Goal: Task Accomplishment & Management: Complete application form

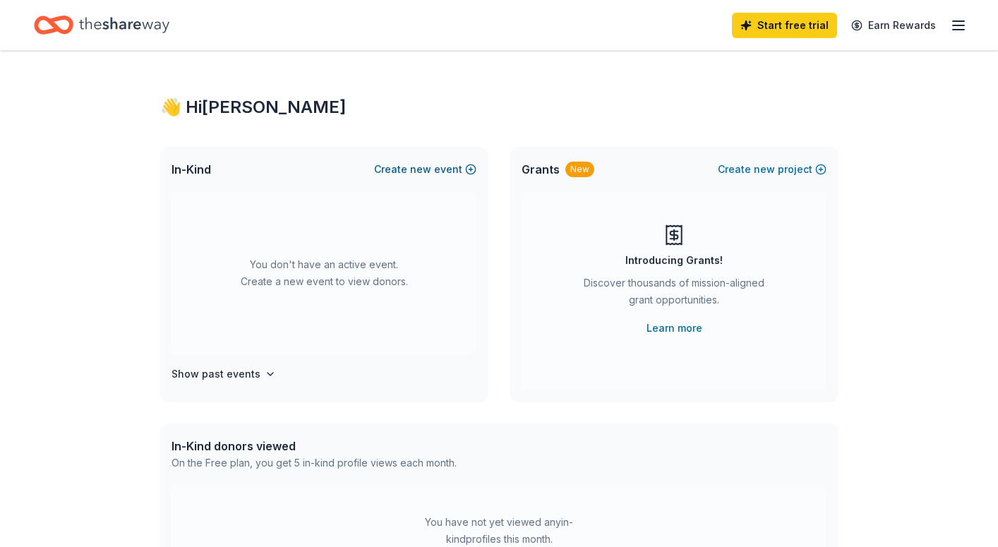
click at [424, 164] on span "new" at bounding box center [420, 169] width 21 height 17
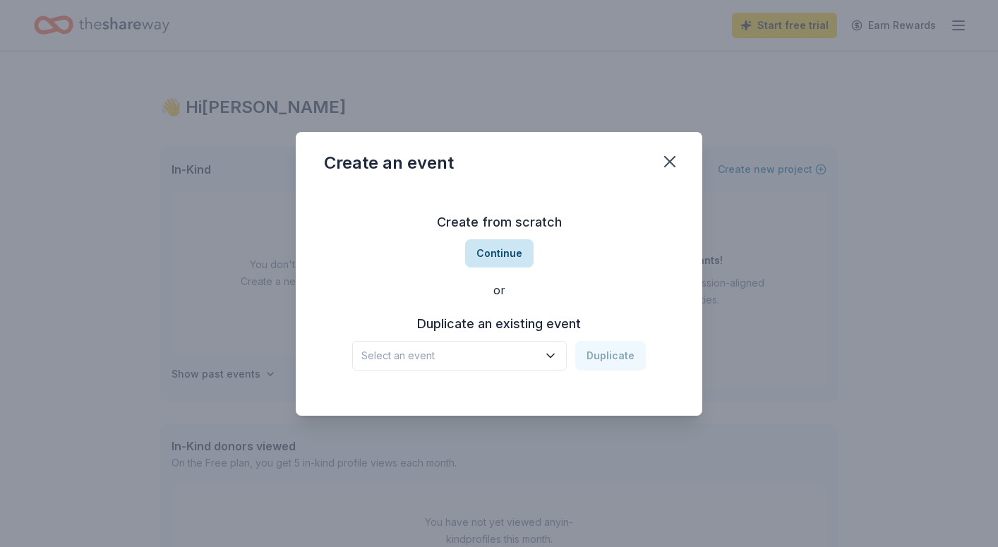
click at [498, 261] on button "Continue" at bounding box center [499, 253] width 68 height 28
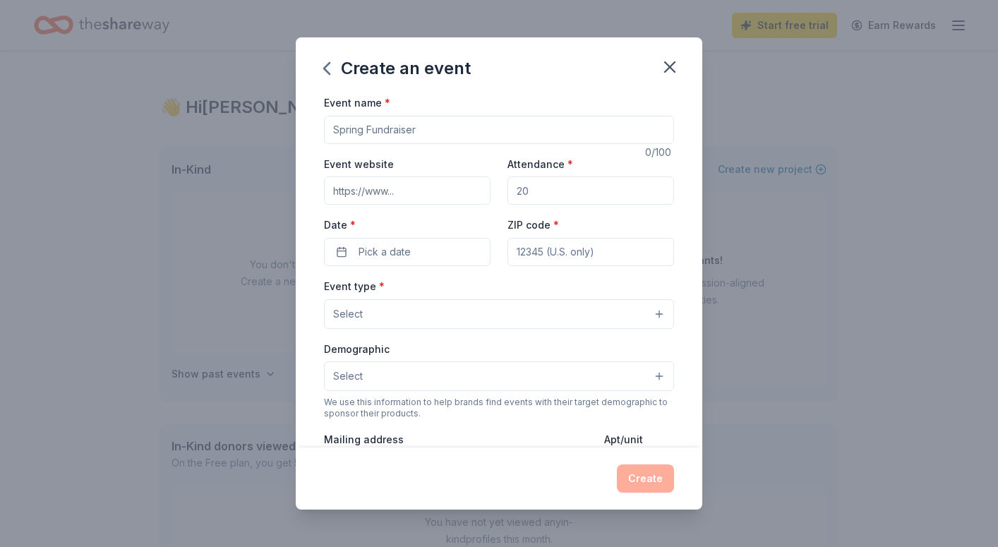
click at [367, 126] on input "Event name *" at bounding box center [499, 130] width 350 height 28
type input "Stages Unedited/Fall Fundraiser"
click at [355, 196] on input "Event website" at bounding box center [407, 191] width 167 height 28
paste input "[URL][DOMAIN_NAME]"
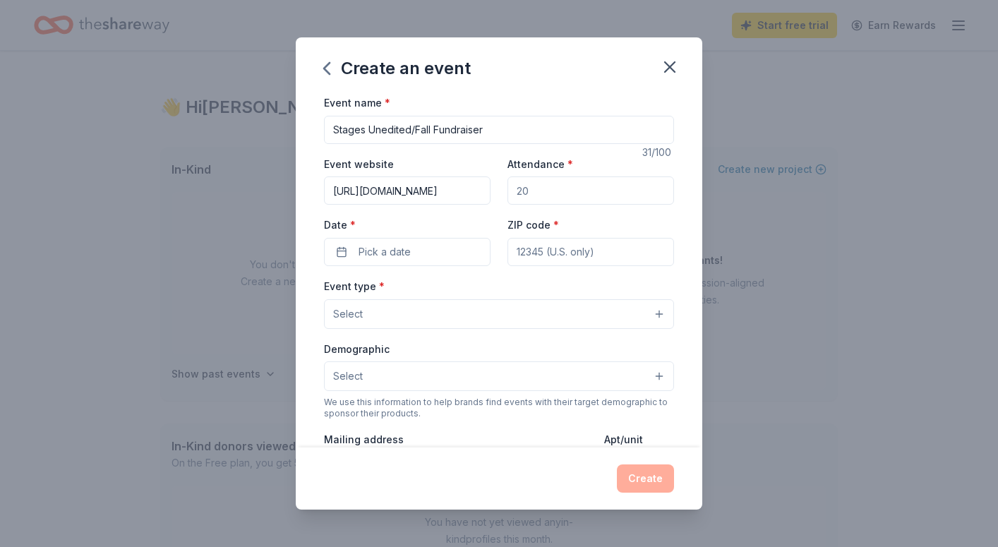
type input "[URL][DOMAIN_NAME]"
drag, startPoint x: 583, startPoint y: 192, endPoint x: 371, endPoint y: 152, distance: 215.6
click at [371, 152] on div "Event name * Stages Unedited/Fall Fundraiser 31 /100 Event website [URL][DOMAIN…" at bounding box center [499, 420] width 350 height 652
type input "100"
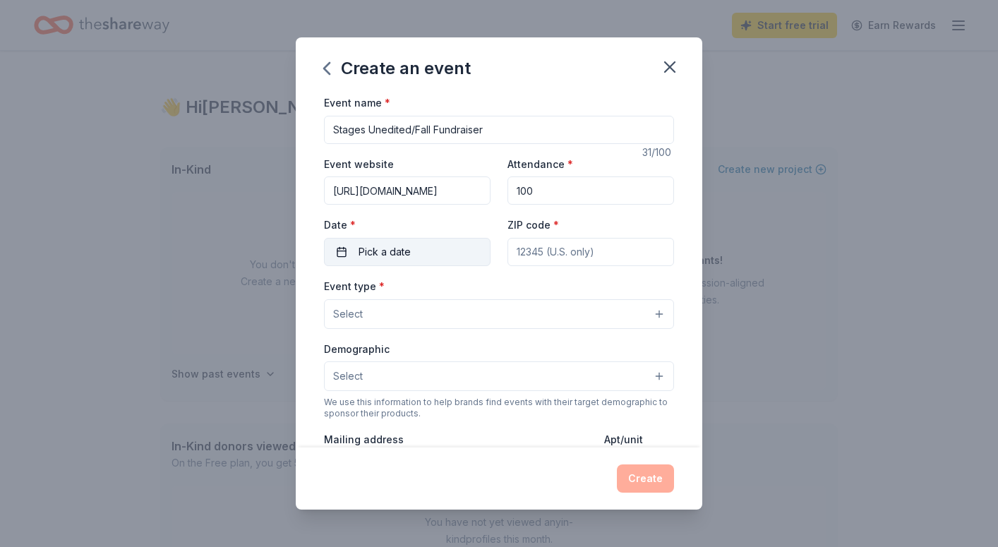
click at [367, 251] on span "Pick a date" at bounding box center [385, 252] width 52 height 17
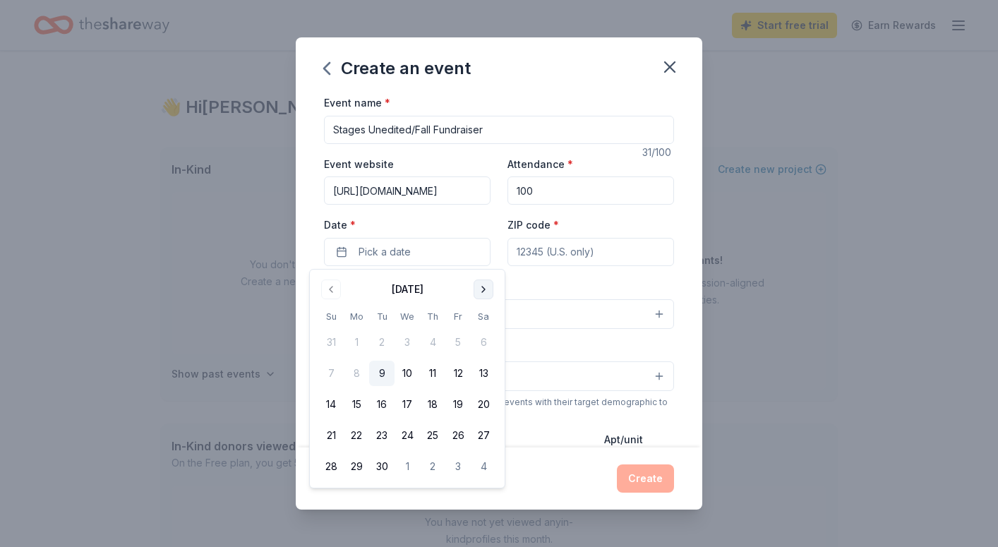
click at [483, 294] on button "Go to next month" at bounding box center [484, 290] width 20 height 20
click at [484, 442] on button "25" at bounding box center [483, 435] width 25 height 25
click at [549, 256] on input "ZIP code *" at bounding box center [591, 252] width 167 height 28
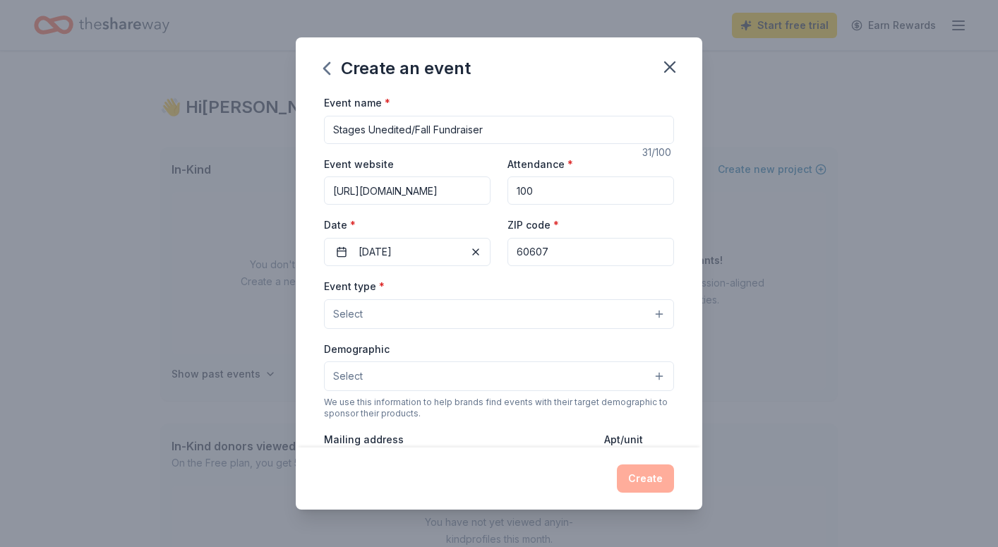
type input "60607"
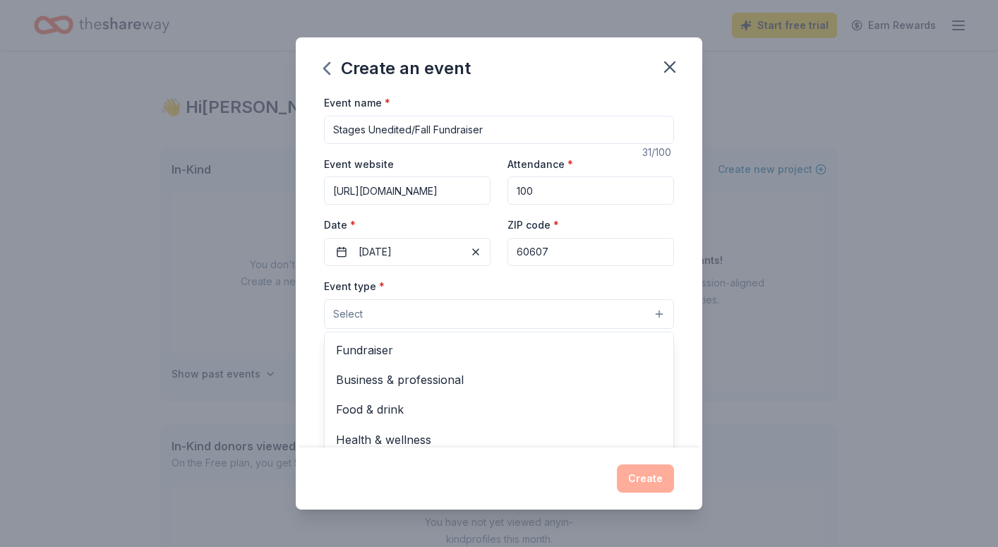
click at [500, 300] on button "Select" at bounding box center [499, 314] width 350 height 30
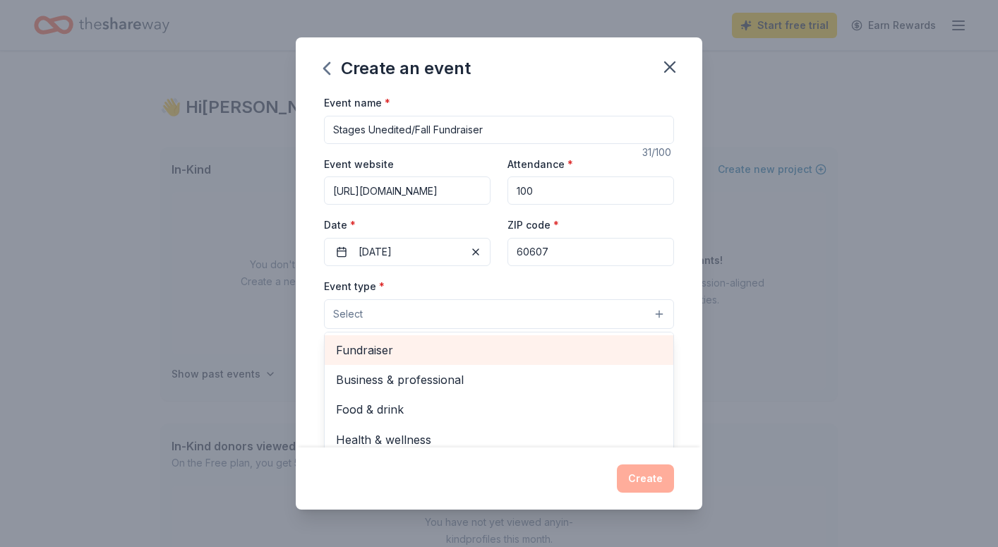
click at [472, 346] on span "Fundraiser" at bounding box center [499, 350] width 326 height 18
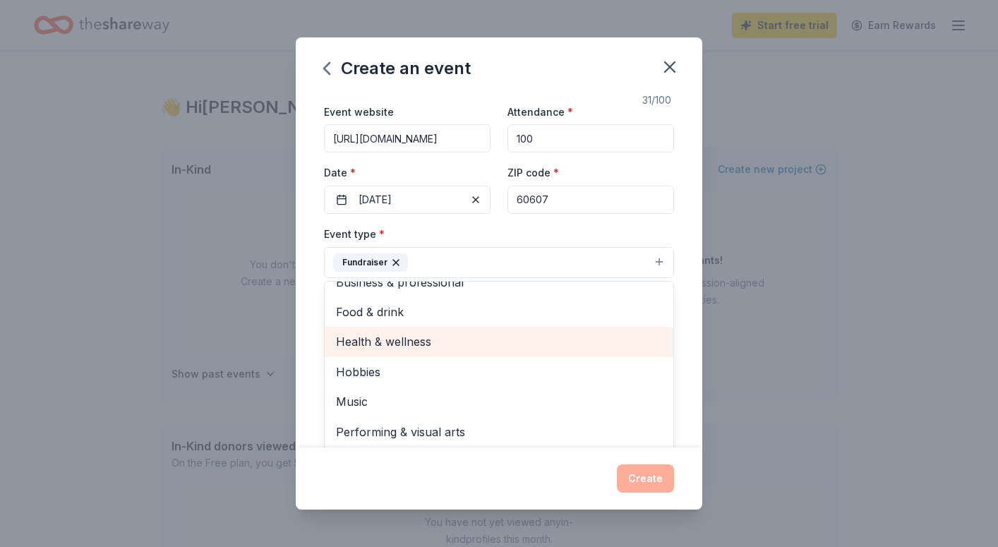
scroll to position [58, 0]
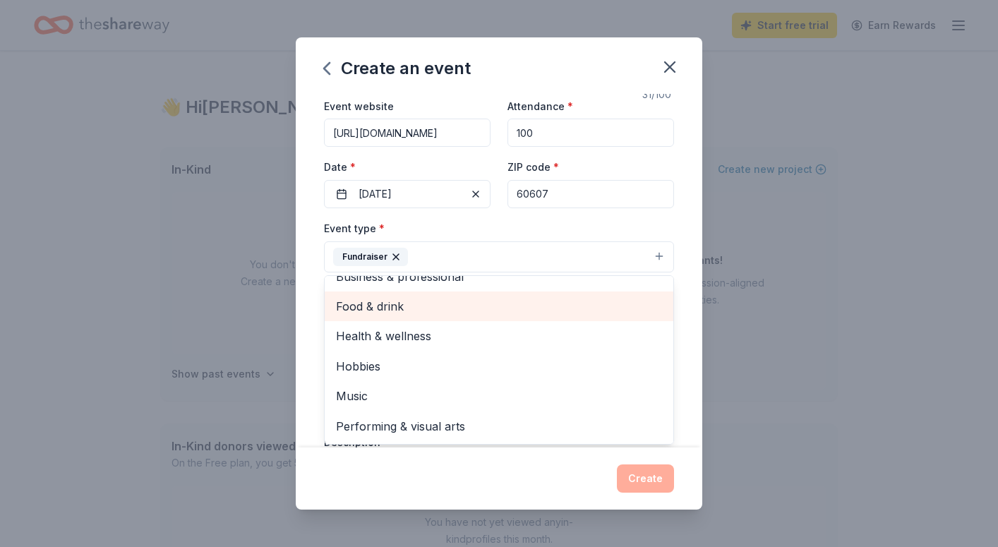
click at [381, 313] on span "Food & drink" at bounding box center [499, 306] width 326 height 18
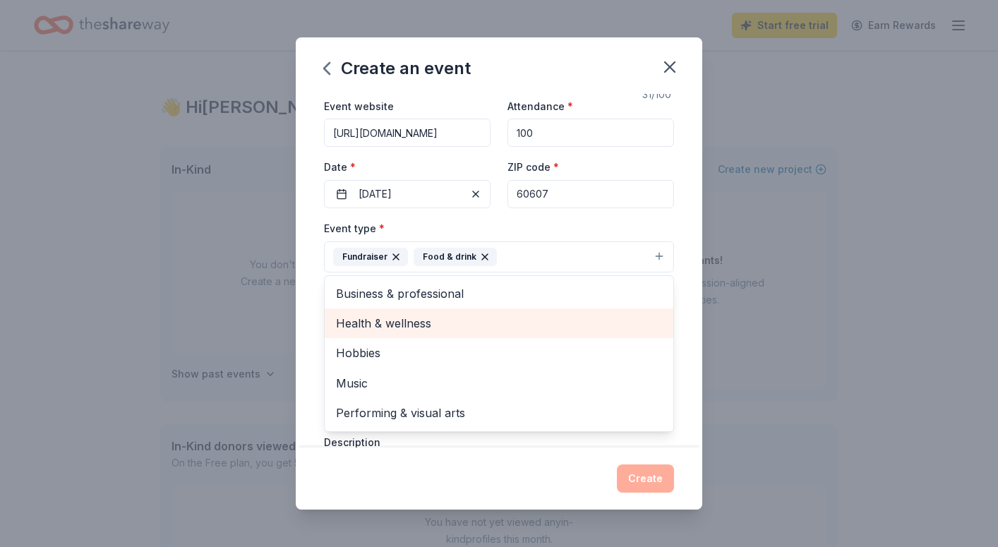
scroll to position [0, 0]
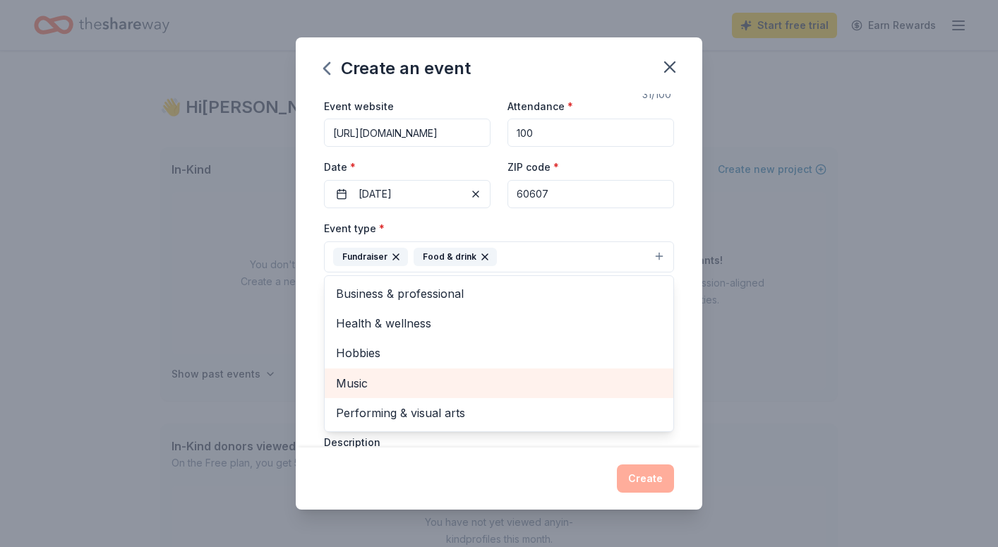
click at [361, 375] on span "Music" at bounding box center [499, 383] width 326 height 18
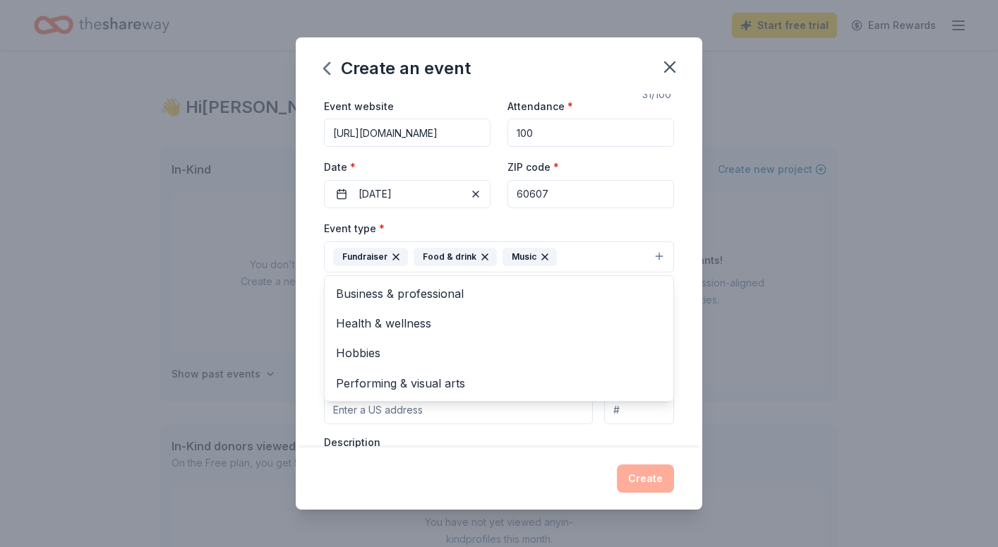
click at [395, 480] on div "Create an event Event name * Stages Unedited/Fall Fundraiser 31 /100 Event webs…" at bounding box center [499, 273] width 407 height 472
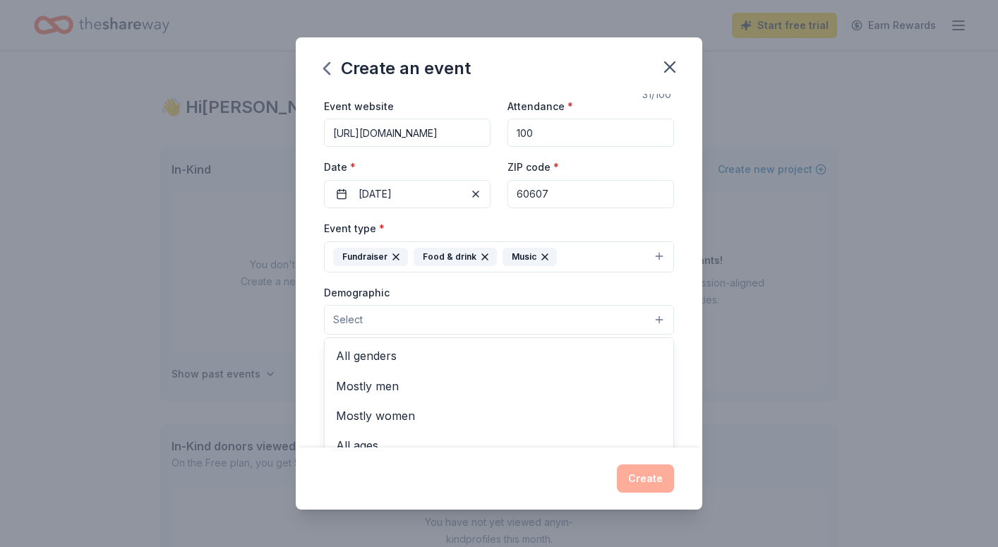
click at [394, 311] on button "Select" at bounding box center [499, 320] width 350 height 30
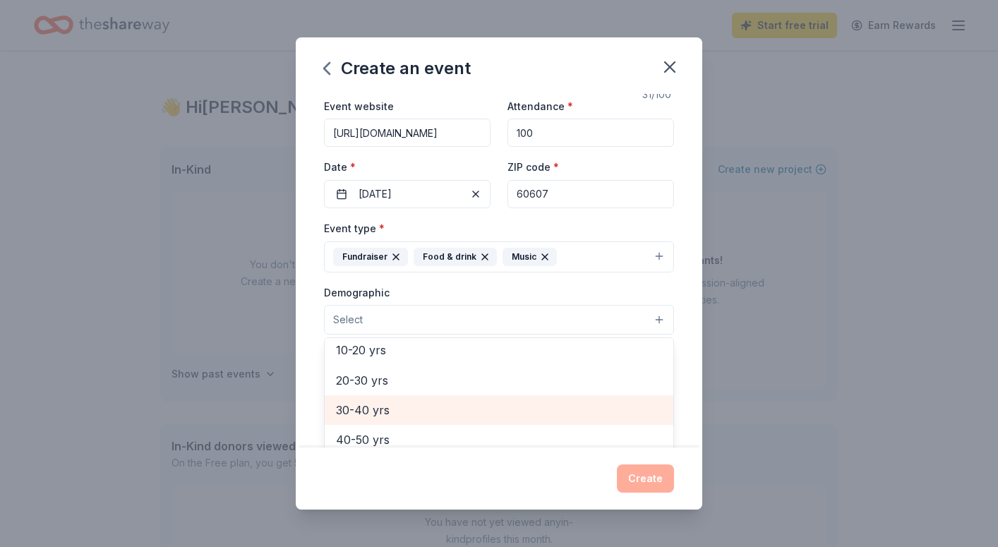
scroll to position [149, 0]
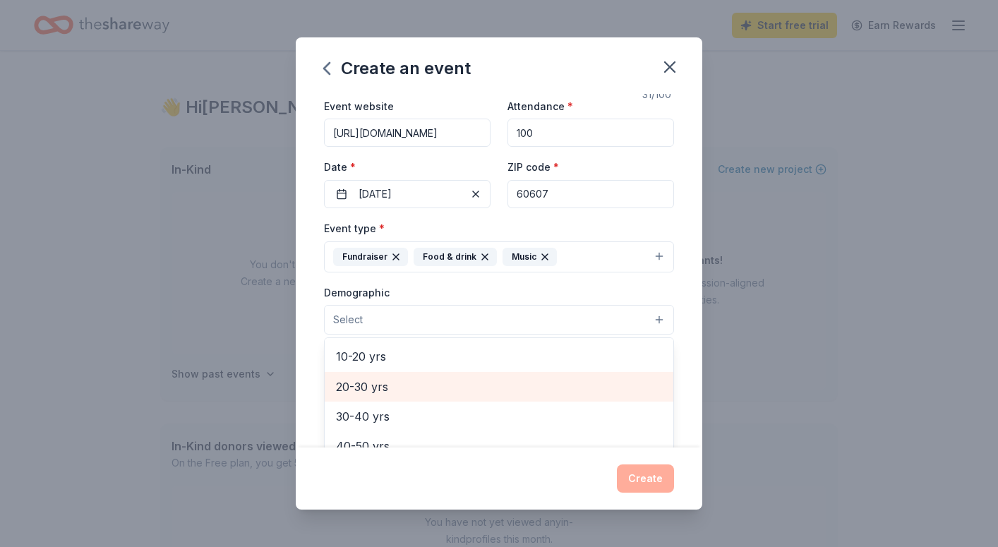
click at [399, 392] on span "20-30 yrs" at bounding box center [499, 387] width 326 height 18
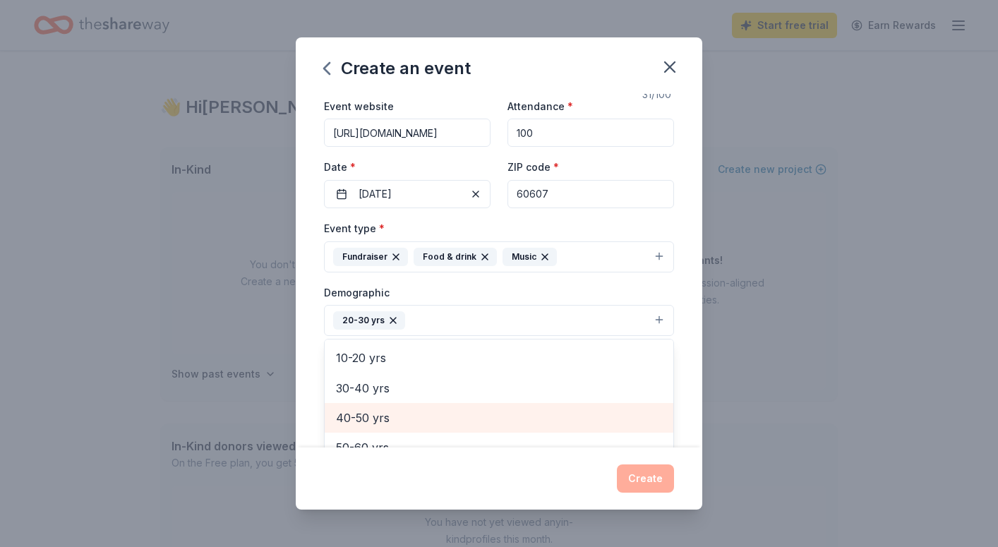
click at [395, 412] on span "40-50 yrs" at bounding box center [499, 418] width 326 height 18
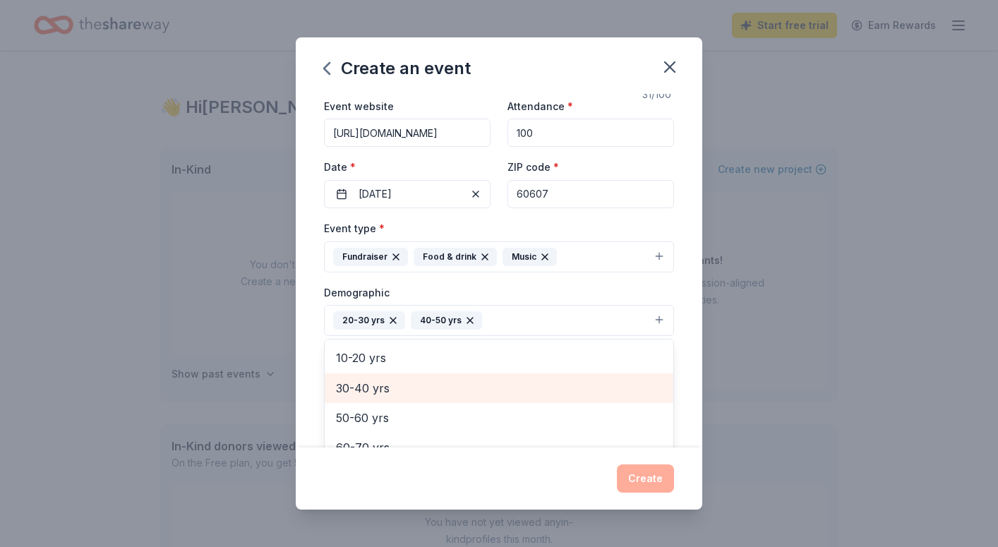
click at [380, 390] on span "30-40 yrs" at bounding box center [499, 388] width 326 height 18
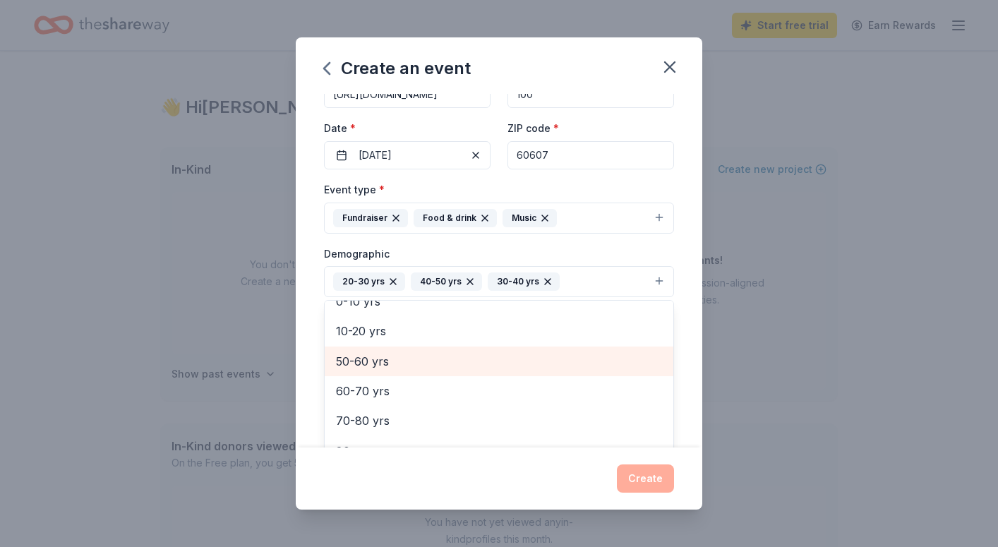
scroll to position [98, 0]
click at [367, 364] on span "50-60 yrs" at bounding box center [499, 360] width 326 height 18
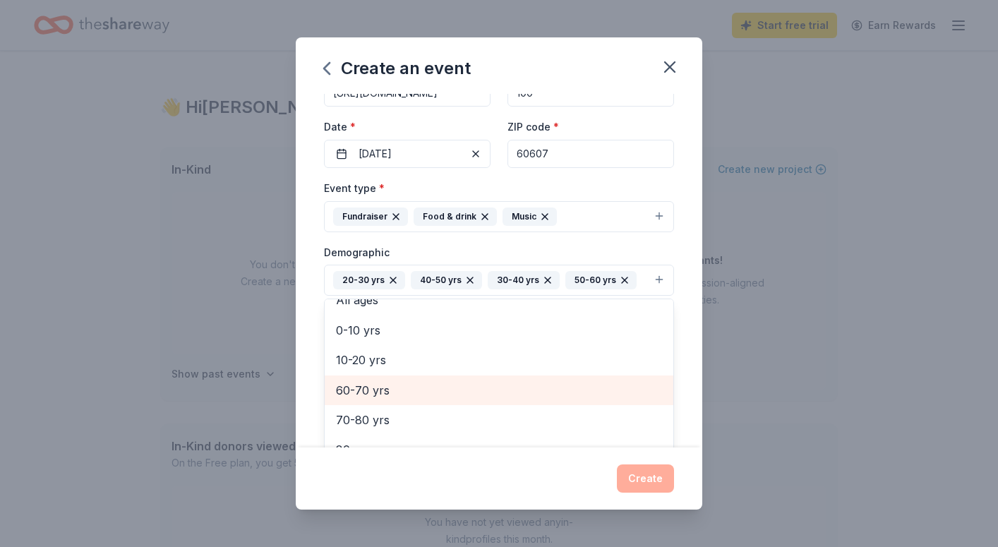
click at [369, 378] on div "60-70 yrs" at bounding box center [499, 391] width 349 height 30
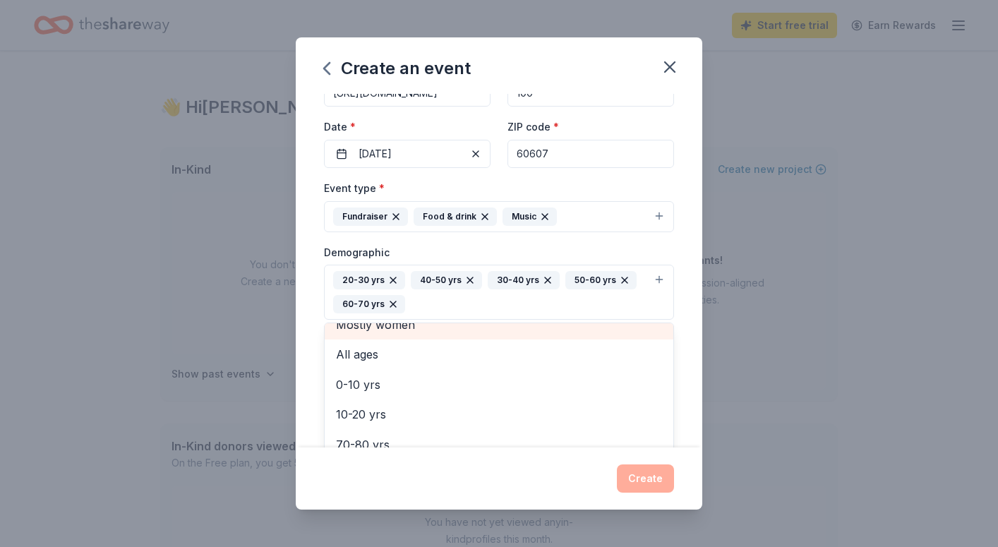
scroll to position [77, 0]
click at [686, 431] on div "Event name * Stages Unedited/Fall Fundraiser 31 /100 Event website [URL][DOMAIN…" at bounding box center [499, 271] width 407 height 354
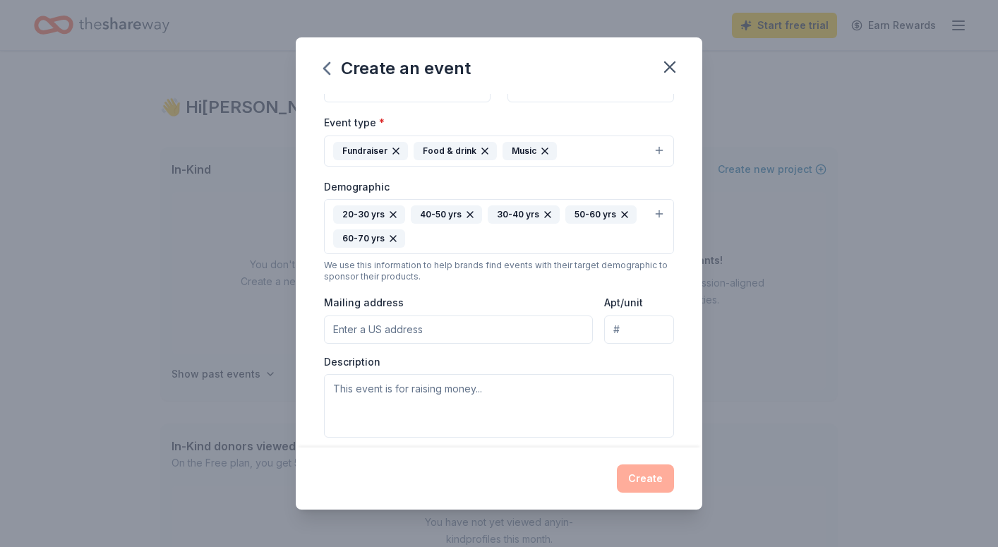
scroll to position [165, 0]
click at [492, 328] on input "Mailing address" at bounding box center [458, 328] width 269 height 28
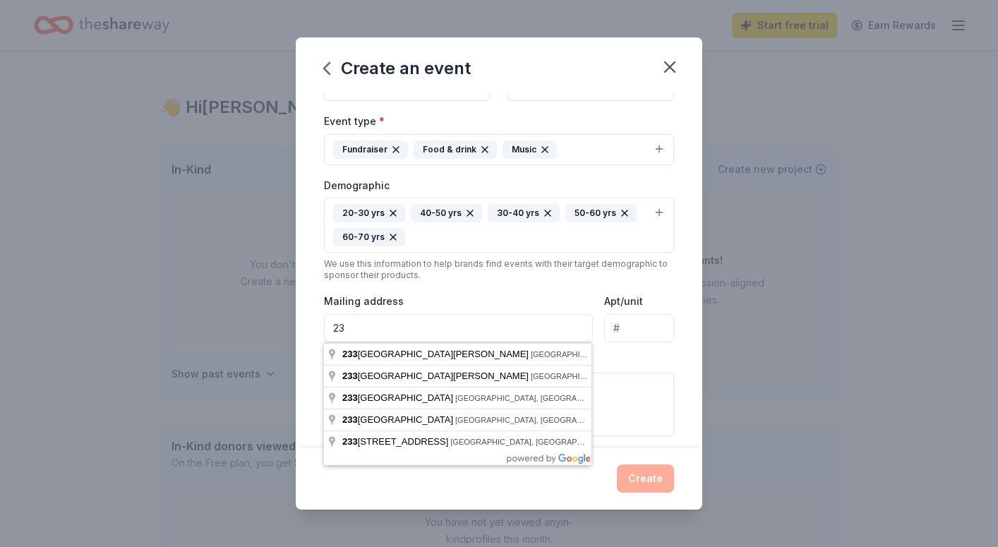
type input "2"
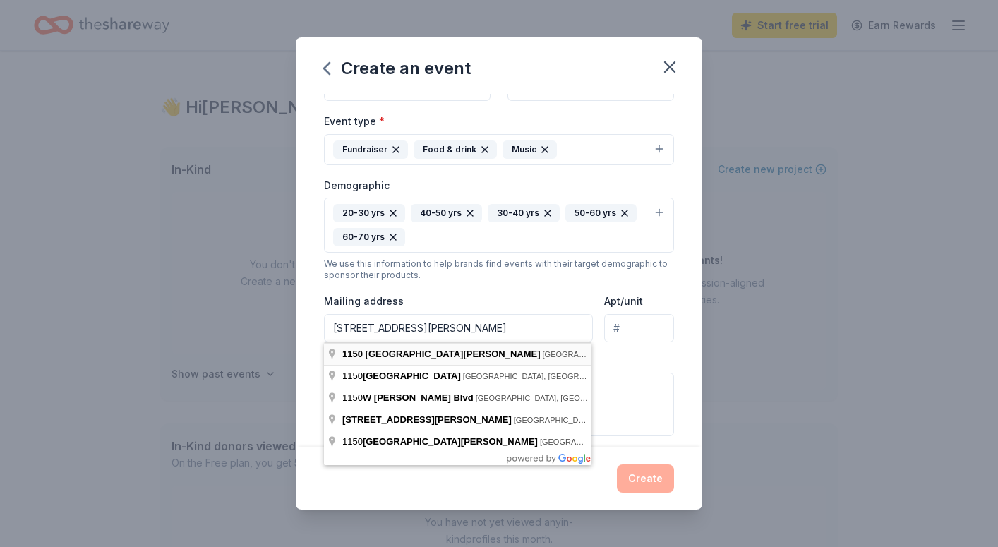
type input "[STREET_ADDRESS][PERSON_NAME]"
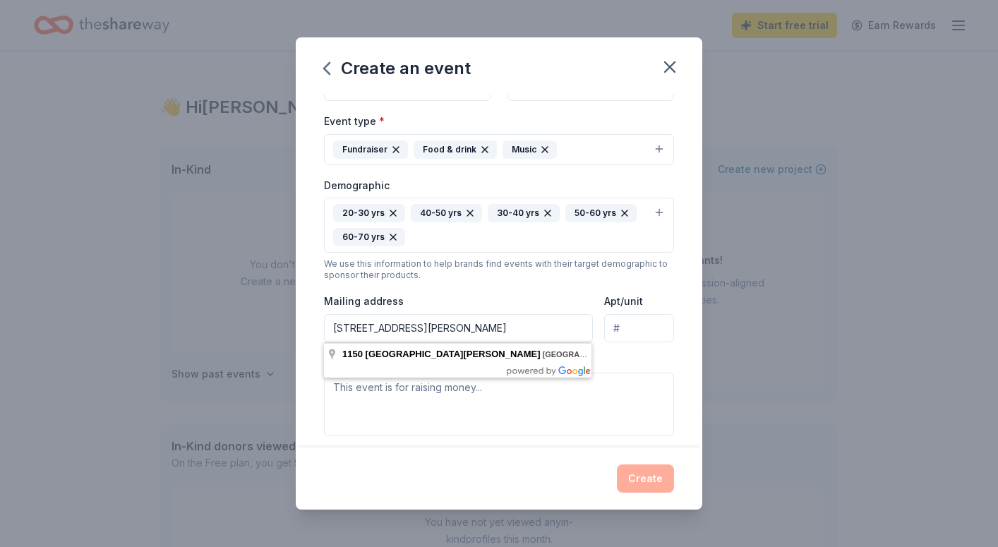
drag, startPoint x: 581, startPoint y: 332, endPoint x: 271, endPoint y: 289, distance: 312.9
click at [273, 292] on div "Create an event Event name * Stages Unedited/Fall Fundraiser 31 /100 Event webs…" at bounding box center [499, 273] width 998 height 547
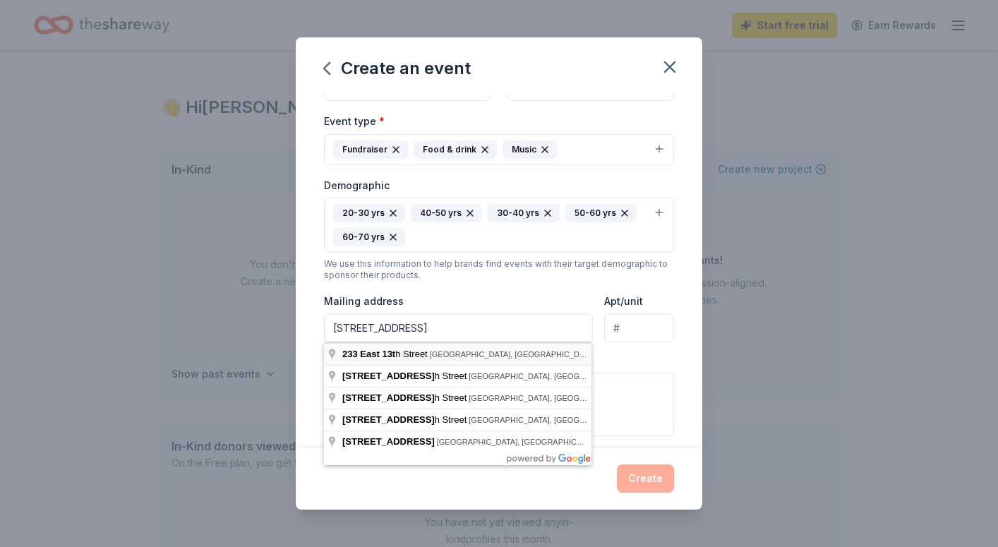
type input "[STREET_ADDRESS]"
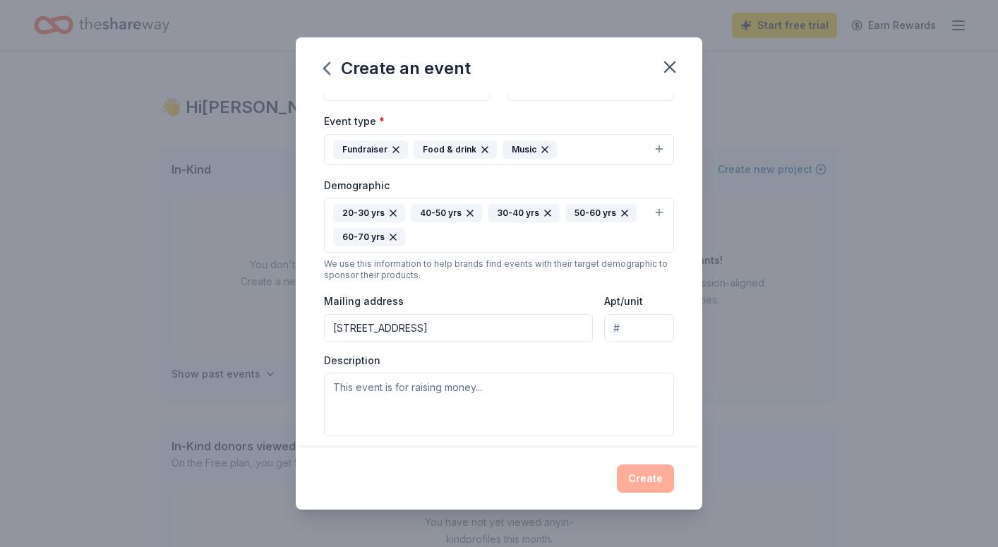
click at [640, 324] on input "Apt/unit" at bounding box center [639, 328] width 70 height 28
type input "1607"
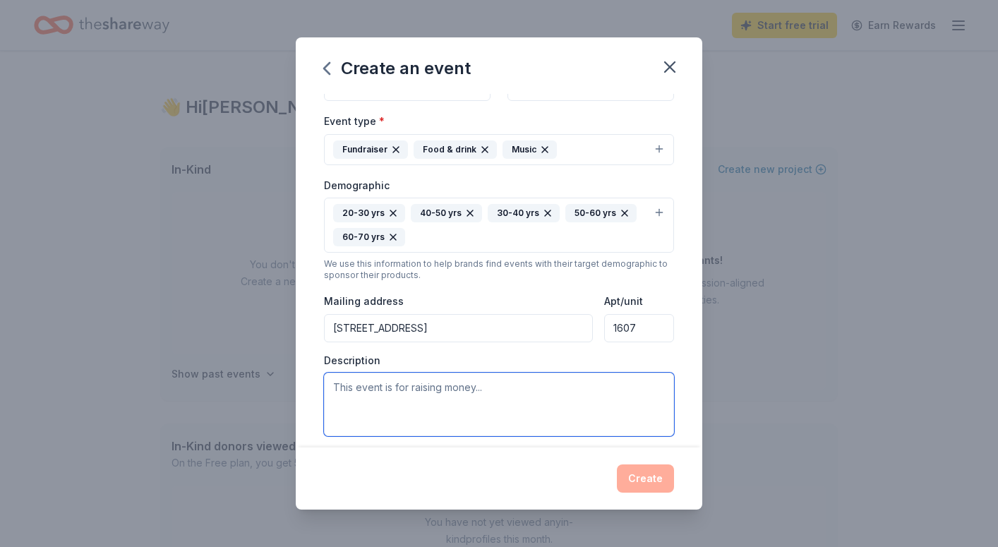
click at [559, 417] on textarea at bounding box center [499, 405] width 350 height 64
click at [482, 404] on textarea at bounding box center [499, 405] width 350 height 64
paste textarea "Stages Unedited, Stages Chicago’s annual 21+ cabaret fundraiser, returns for it…"
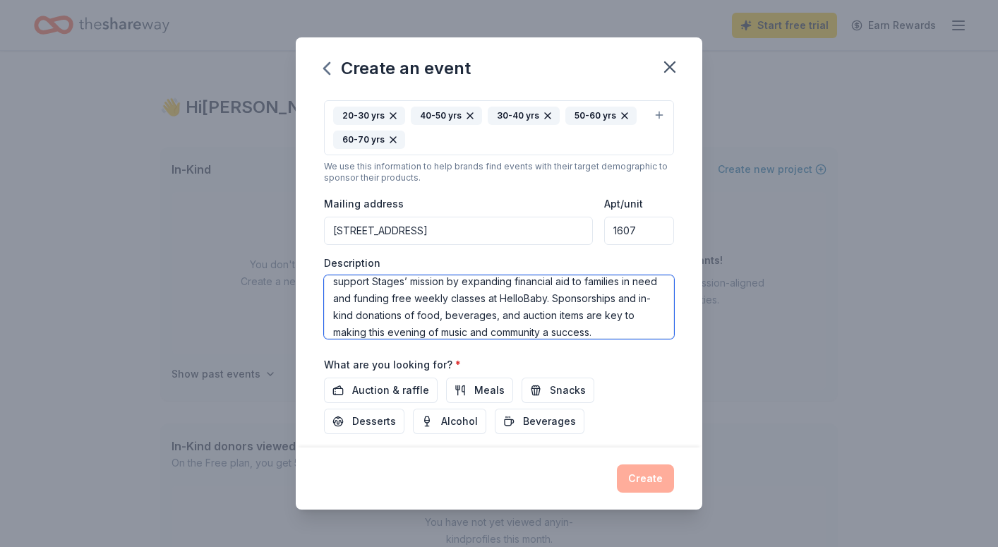
scroll to position [274, 0]
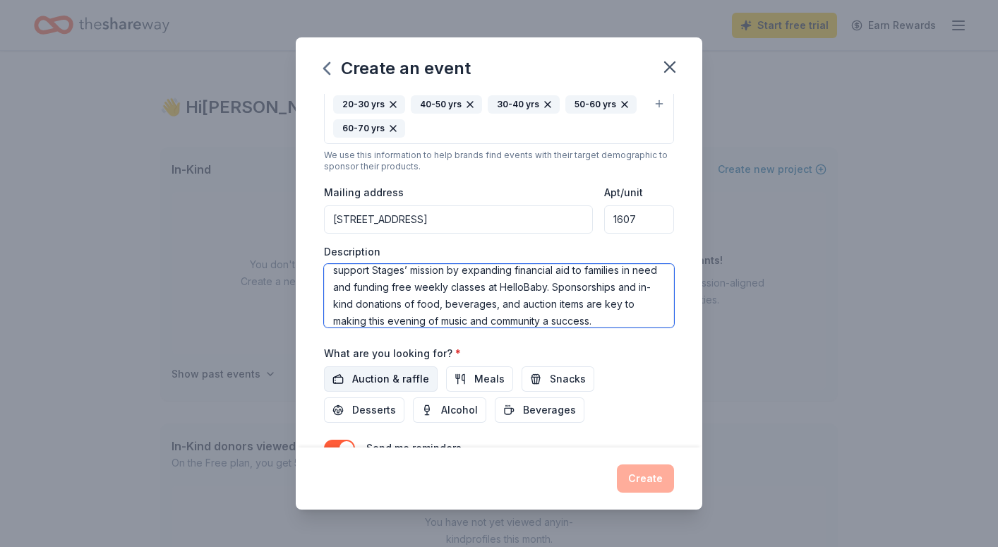
type textarea "Stages Unedited, Stages Chicago’s annual 21+ cabaret fundraiser, returns for it…"
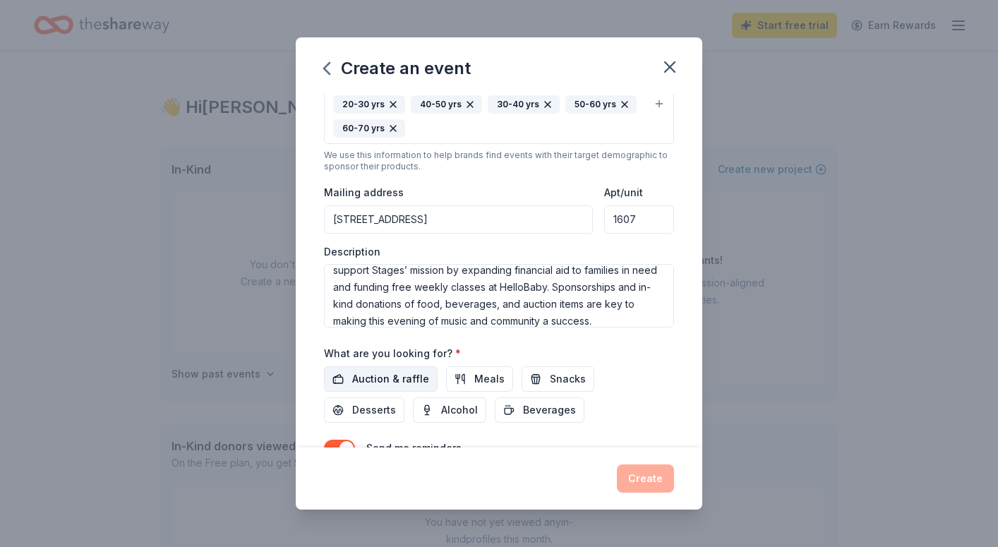
click at [386, 387] on button "Auction & raffle" at bounding box center [381, 378] width 114 height 25
click at [488, 386] on span "Meals" at bounding box center [489, 379] width 30 height 17
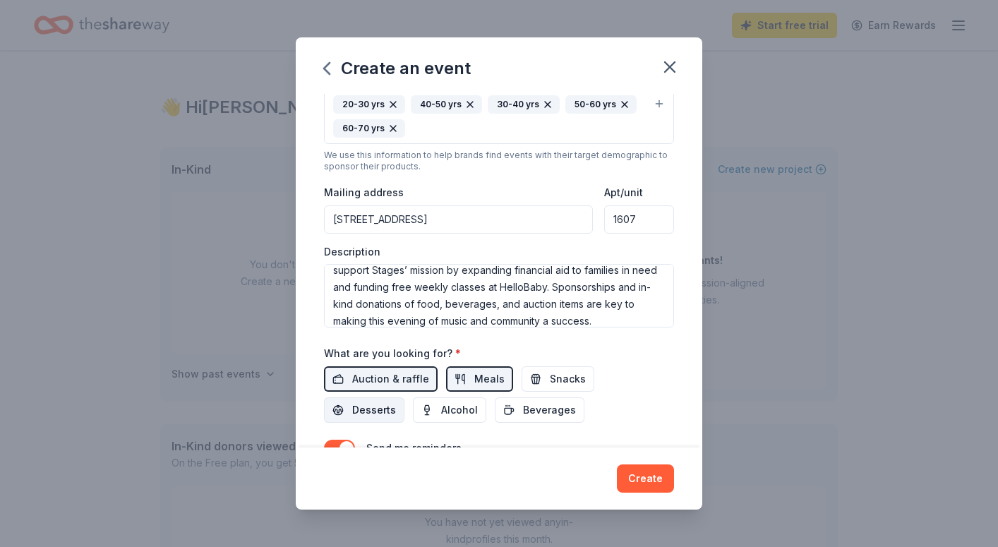
click at [396, 402] on span "Desserts" at bounding box center [374, 410] width 44 height 17
click at [441, 413] on span "Alcohol" at bounding box center [459, 410] width 37 height 17
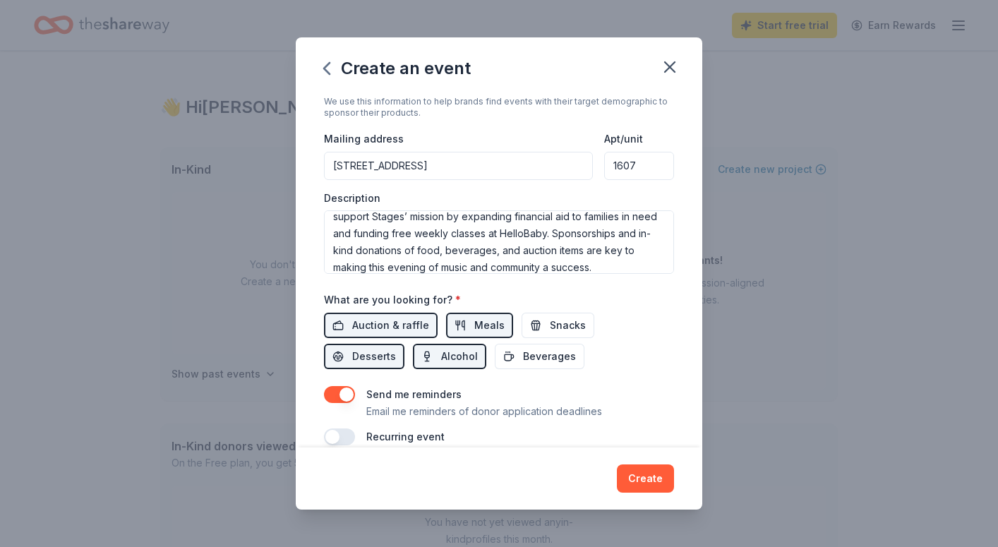
scroll to position [348, 0]
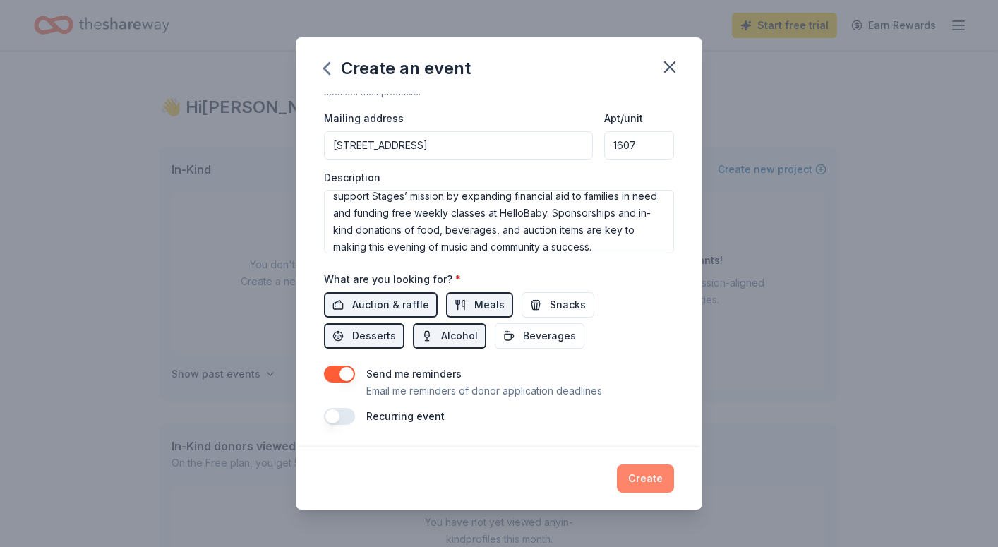
click at [639, 486] on button "Create" at bounding box center [645, 479] width 57 height 28
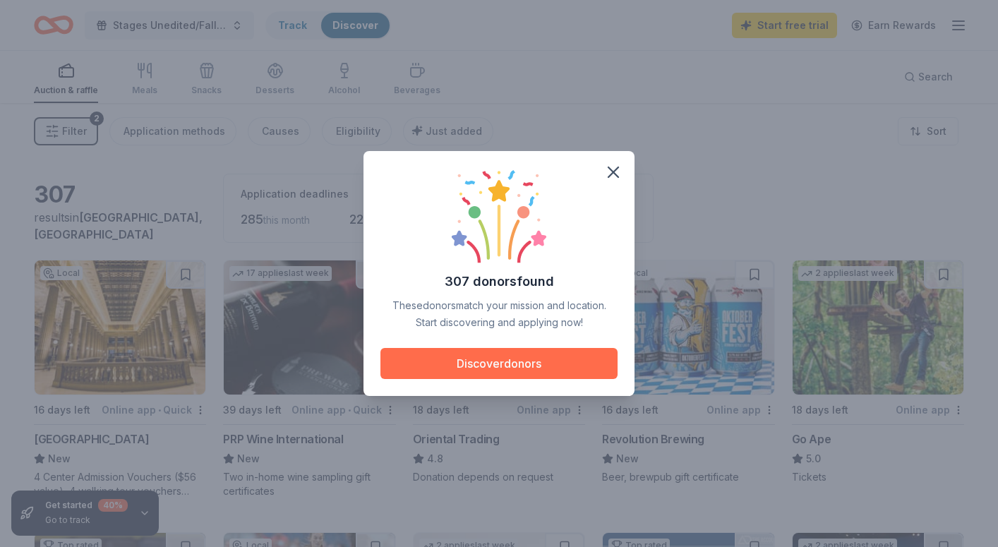
click at [473, 362] on button "Discover donors" at bounding box center [499, 363] width 237 height 31
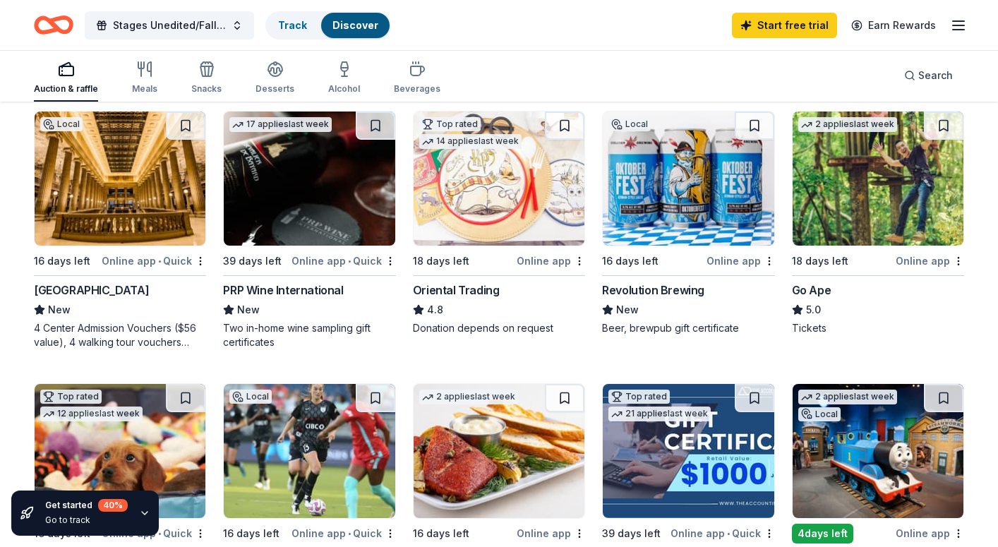
scroll to position [130, 0]
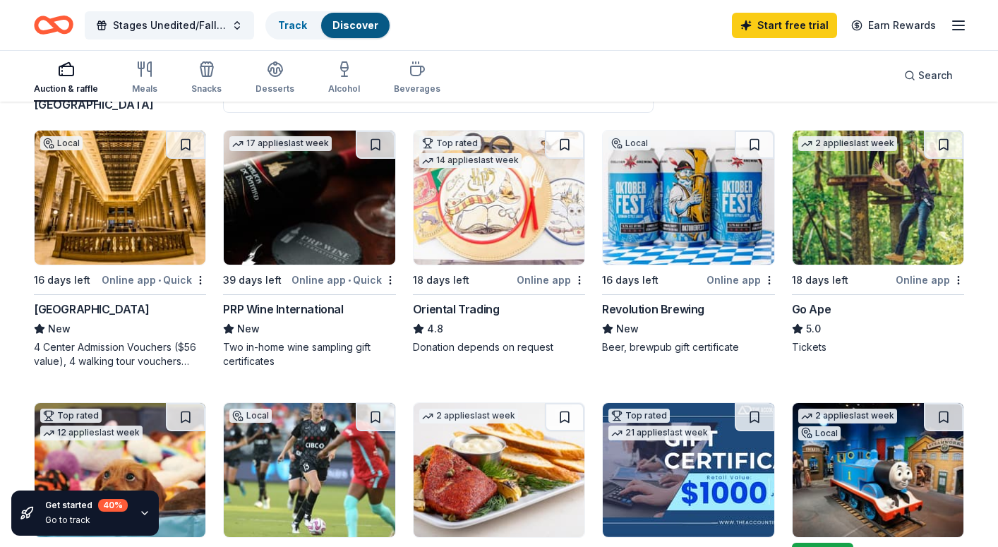
click at [121, 298] on div "Local 16 days left Online app • Quick [GEOGRAPHIC_DATA] New 4 Center Admission …" at bounding box center [120, 249] width 172 height 239
click at [306, 277] on div "Online app • Quick" at bounding box center [344, 280] width 105 height 18
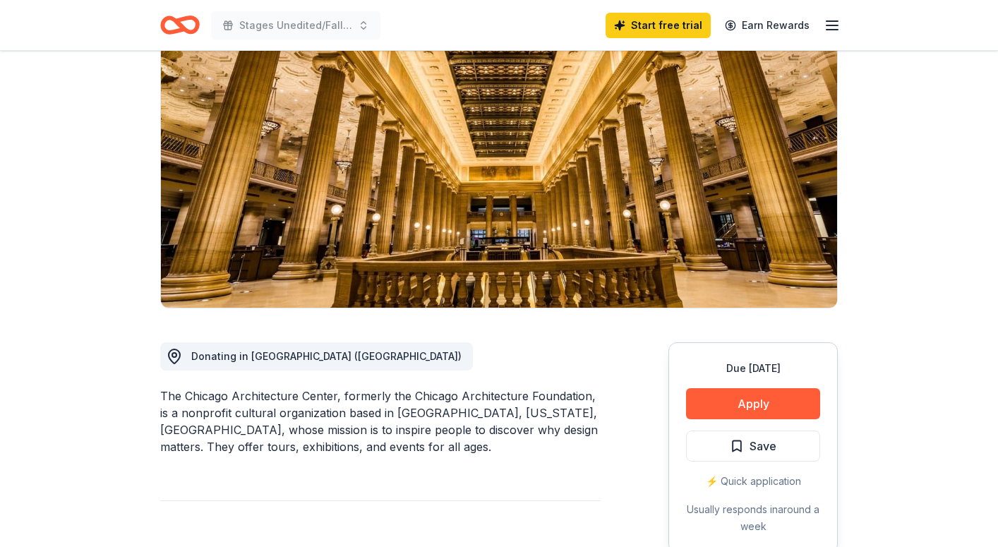
scroll to position [129, 0]
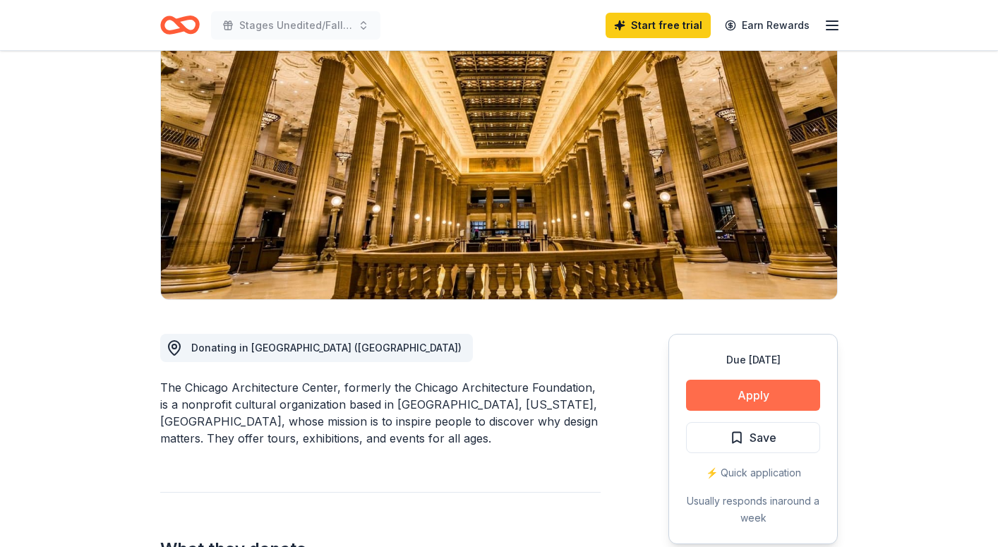
click at [759, 396] on button "Apply" at bounding box center [753, 395] width 134 height 31
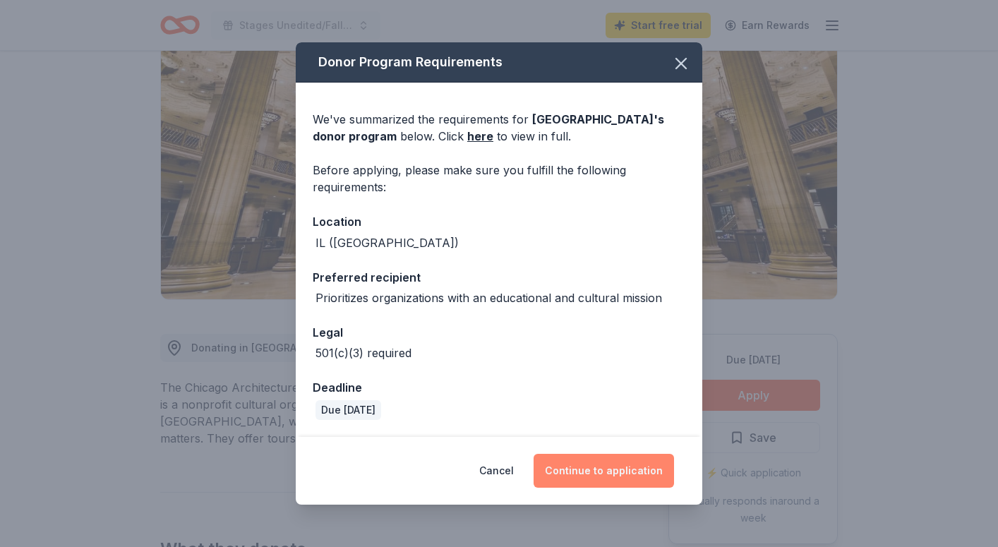
click at [608, 474] on button "Continue to application" at bounding box center [604, 471] width 141 height 34
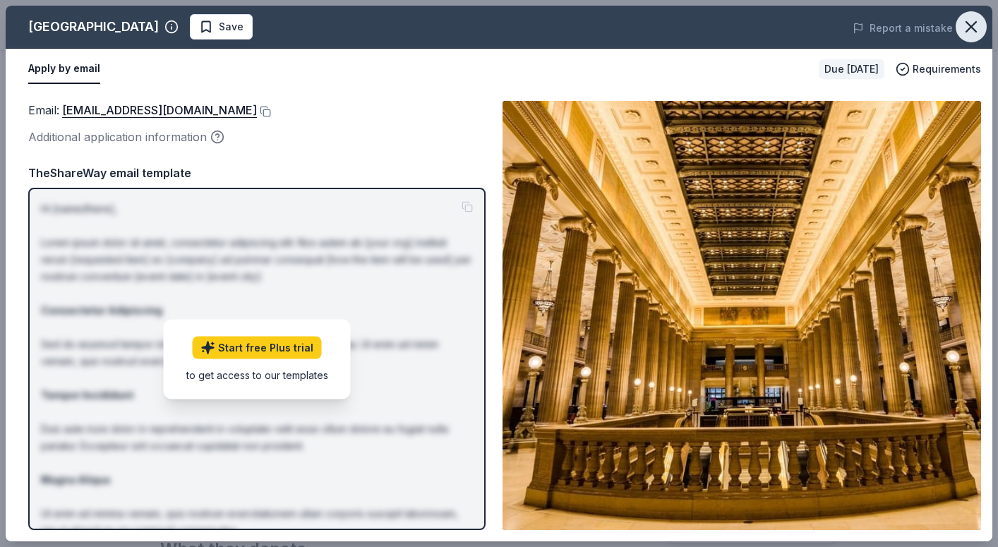
click at [971, 28] on icon "button" at bounding box center [972, 27] width 10 height 10
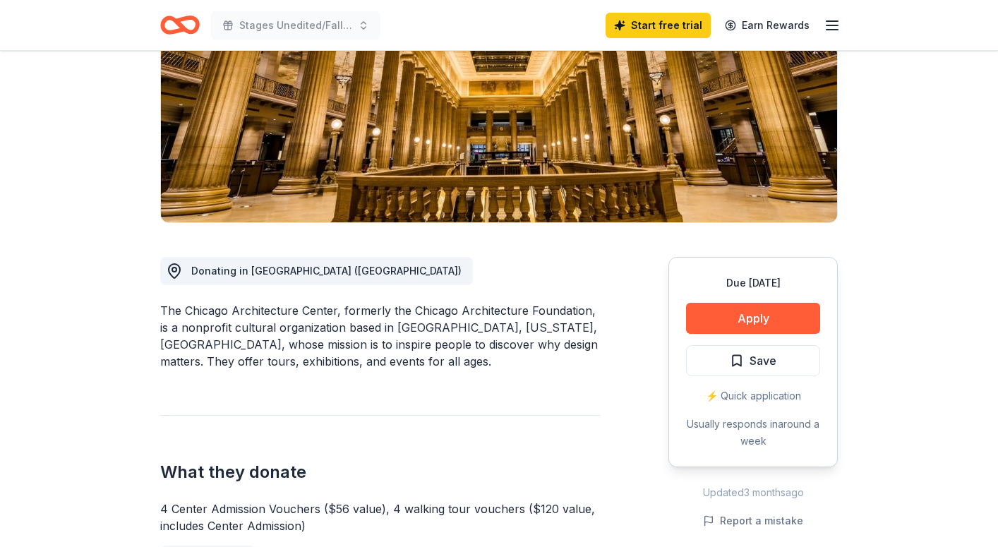
scroll to position [208, 0]
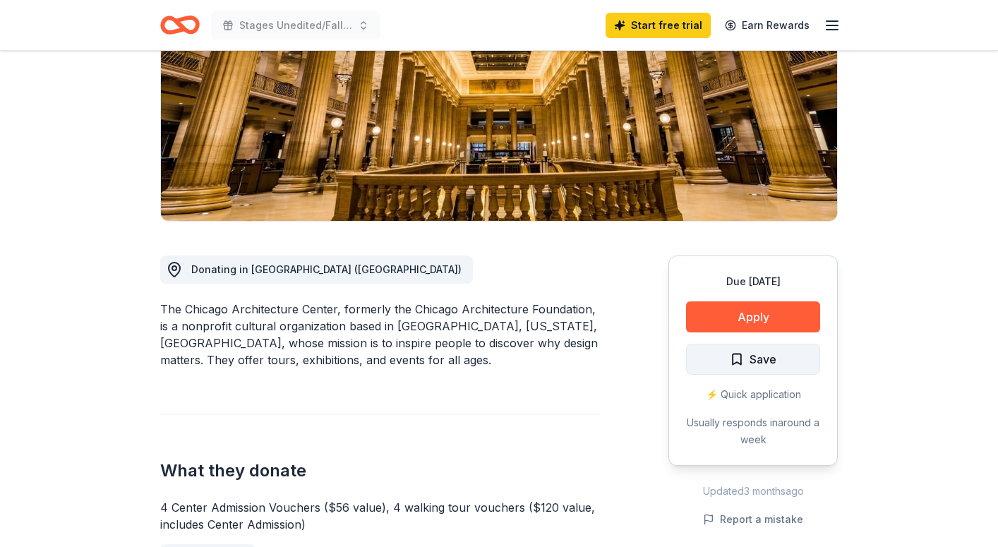
click at [736, 352] on span "Save" at bounding box center [753, 359] width 47 height 18
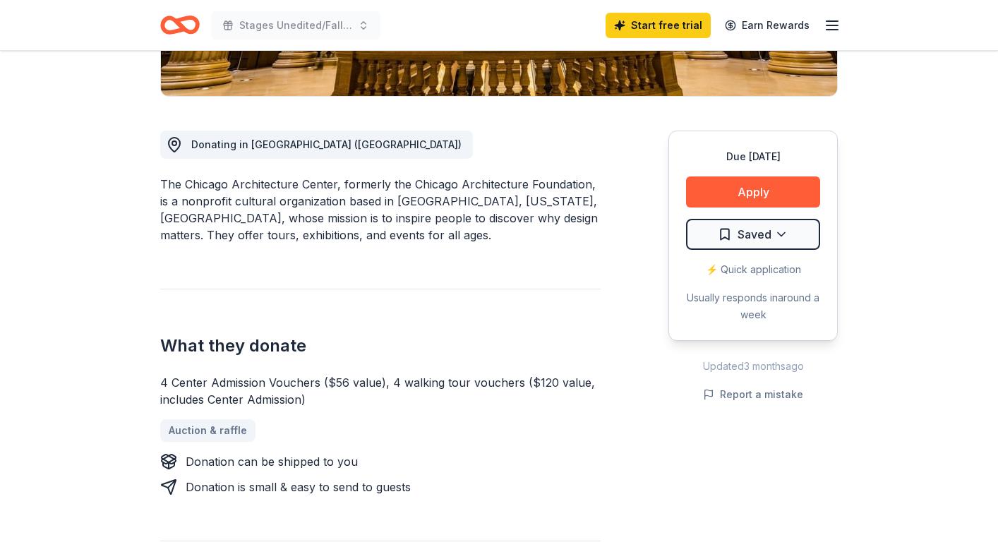
scroll to position [327, 0]
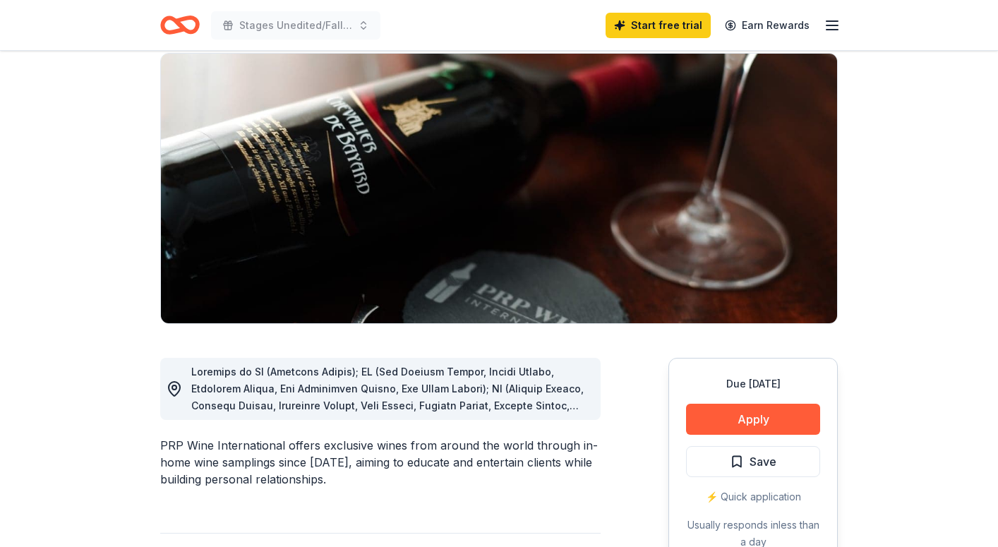
scroll to position [109, 0]
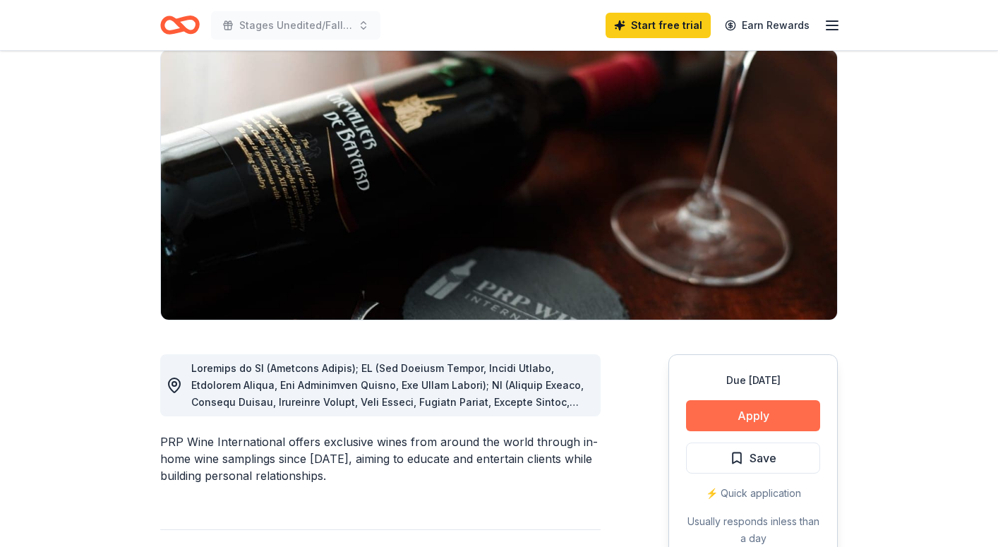
click at [775, 414] on button "Apply" at bounding box center [753, 415] width 134 height 31
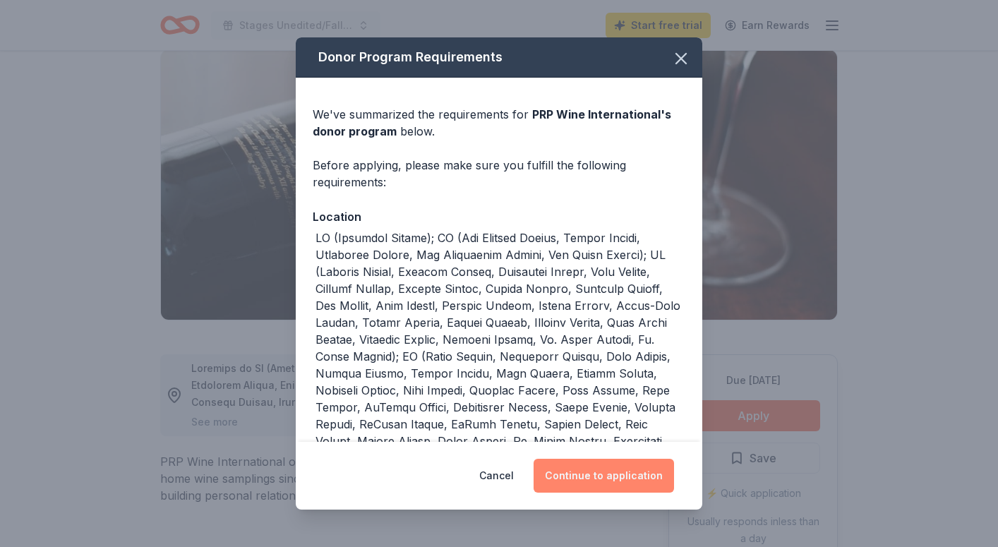
click at [619, 478] on button "Continue to application" at bounding box center [604, 476] width 141 height 34
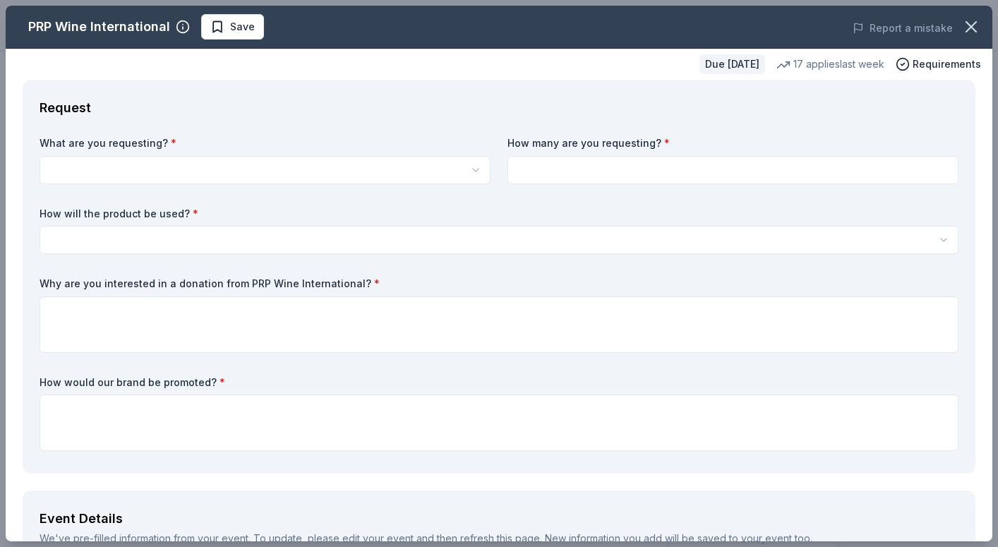
scroll to position [0, 0]
click at [306, 183] on html "Stages Unedited/Fall Fundraiser Start free trial Earn Rewards Due [DATE] Share …" at bounding box center [499, 273] width 998 height 547
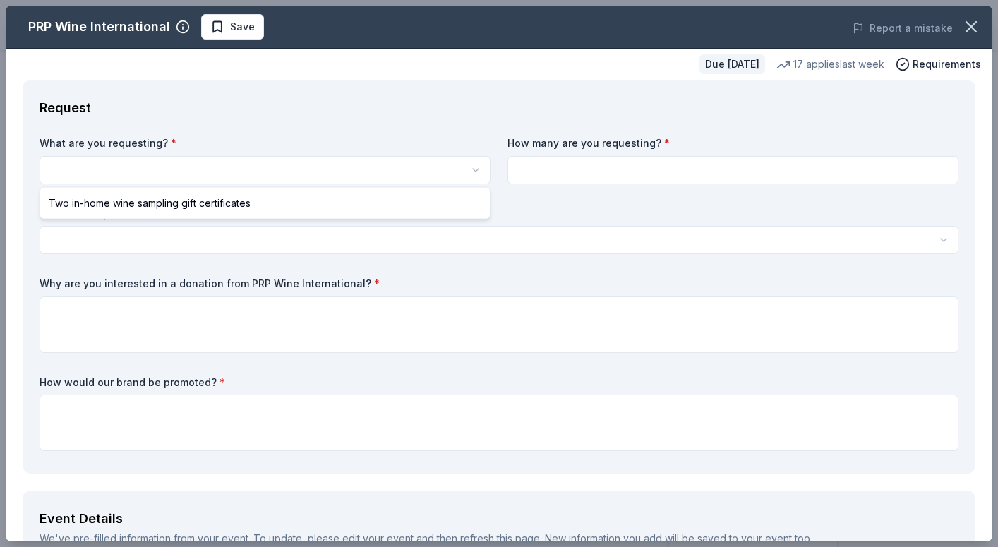
click at [306, 183] on html "Stages Unedited/Fall Fundraiser Start free trial Earn Rewards Due [DATE] Share …" at bounding box center [499, 273] width 998 height 547
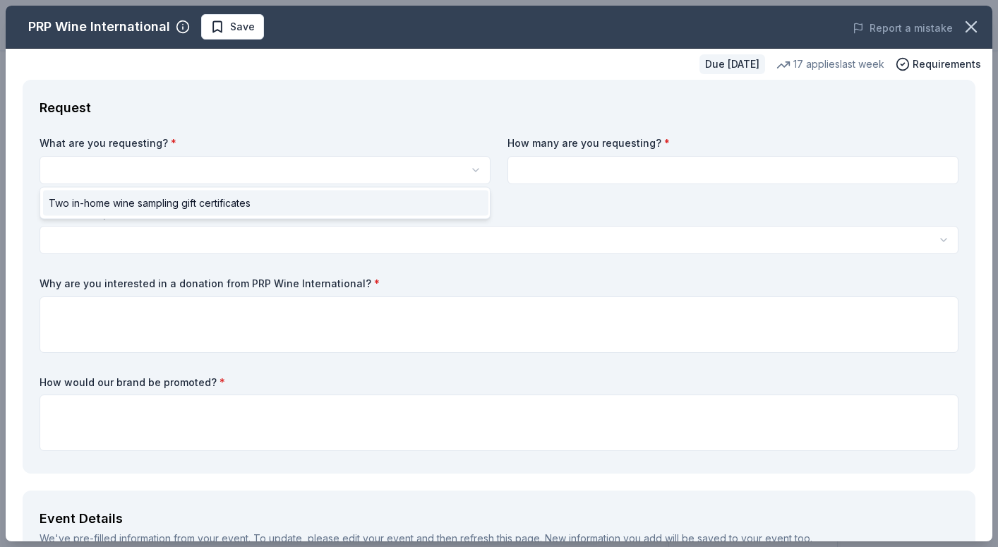
select select "Two in-home wine sampling gift certificates"
click at [607, 176] on input at bounding box center [733, 170] width 451 height 28
type input "1"
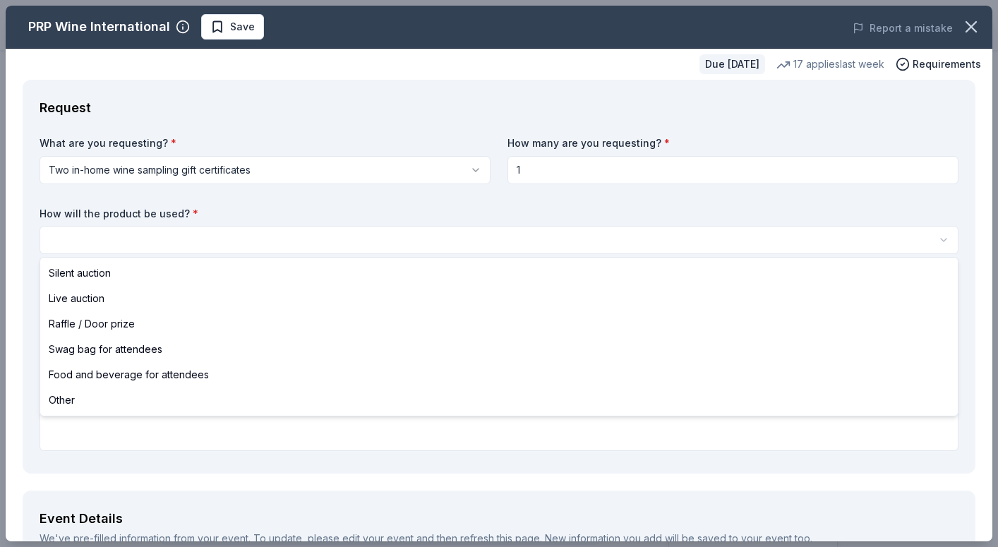
click at [417, 233] on html "Stages Unedited/Fall Fundraiser Start free trial Earn Rewards Due in 39 days Sh…" at bounding box center [499, 273] width 998 height 547
select select "silentAuction"
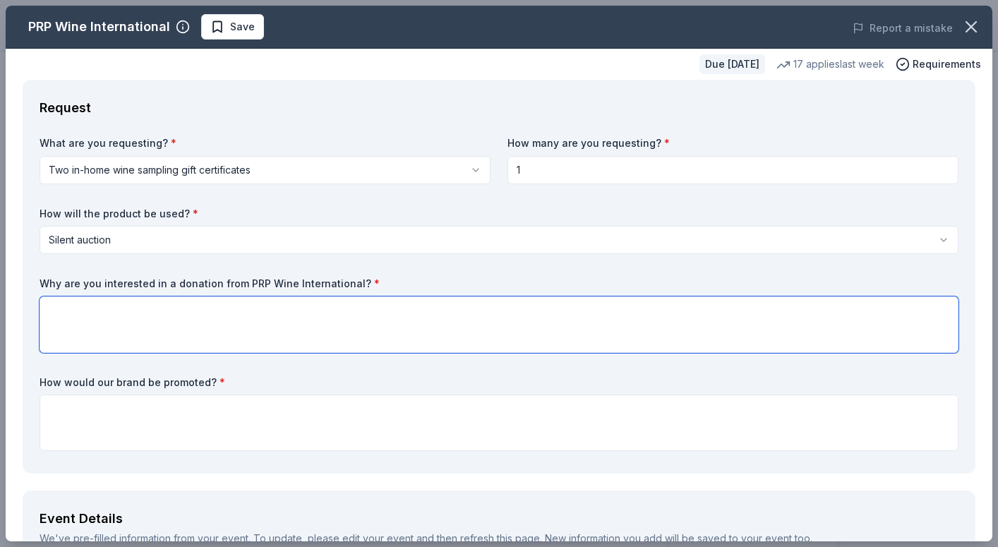
click at [342, 307] on textarea at bounding box center [499, 325] width 919 height 56
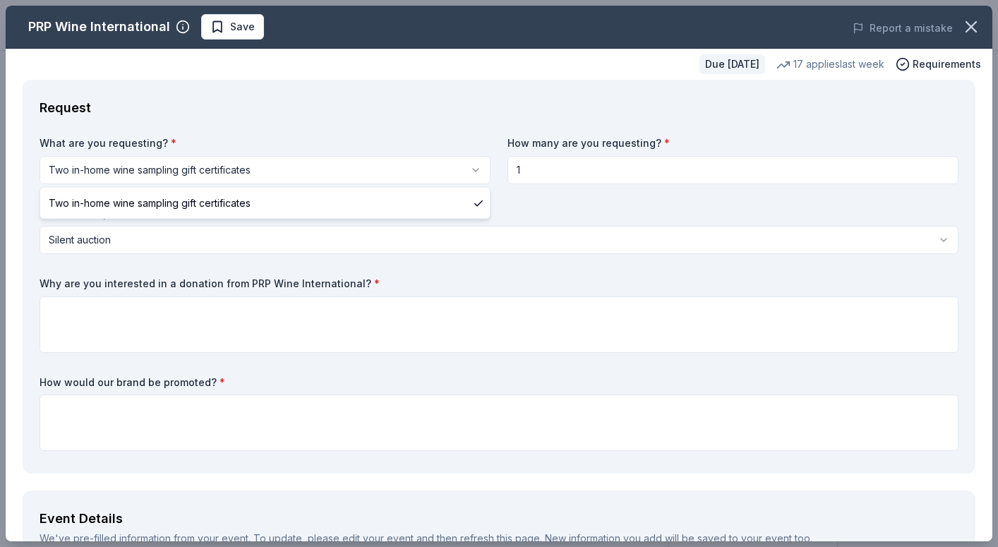
click at [357, 169] on html "Stages Unedited/Fall Fundraiser Start free trial Earn Rewards Due in 39 days Sh…" at bounding box center [499, 273] width 998 height 547
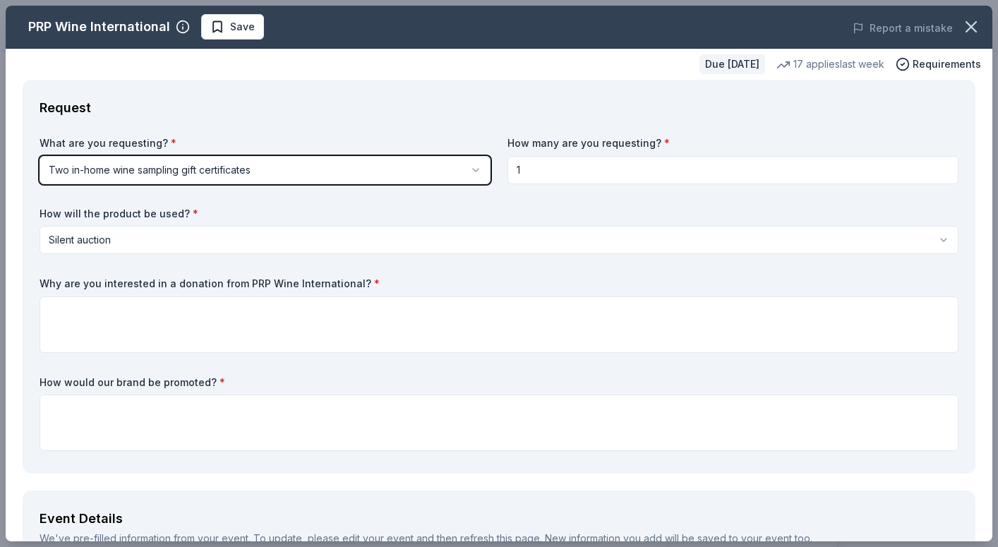
click at [357, 169] on html "Stages Unedited/Fall Fundraiser Start free trial Earn Rewards Due in 39 days Sh…" at bounding box center [499, 273] width 998 height 547
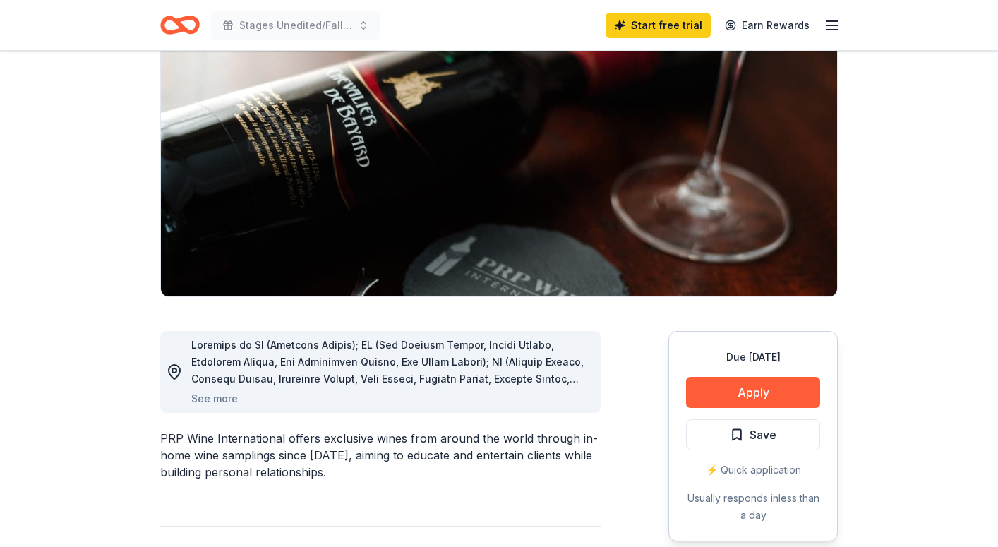
scroll to position [136, 0]
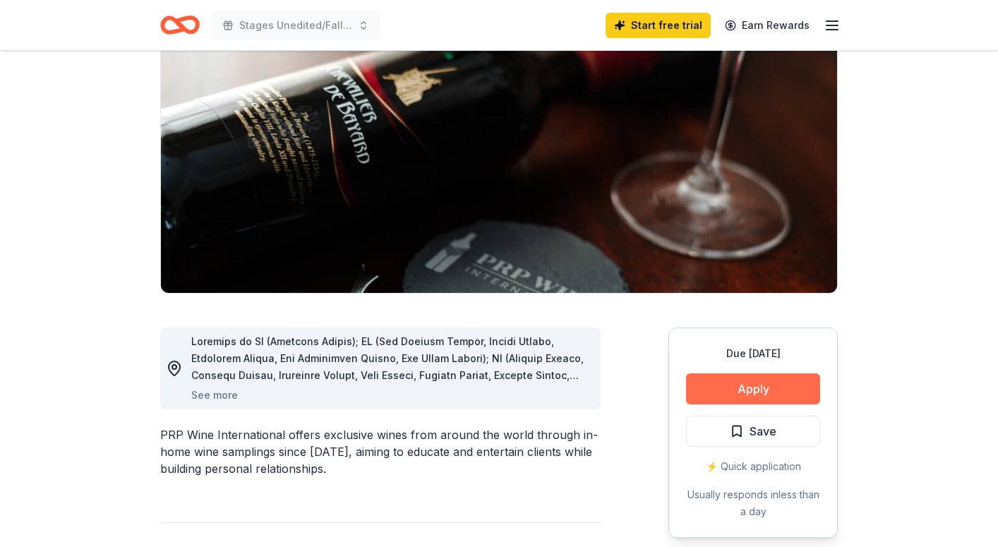
click at [741, 380] on button "Apply" at bounding box center [753, 389] width 134 height 31
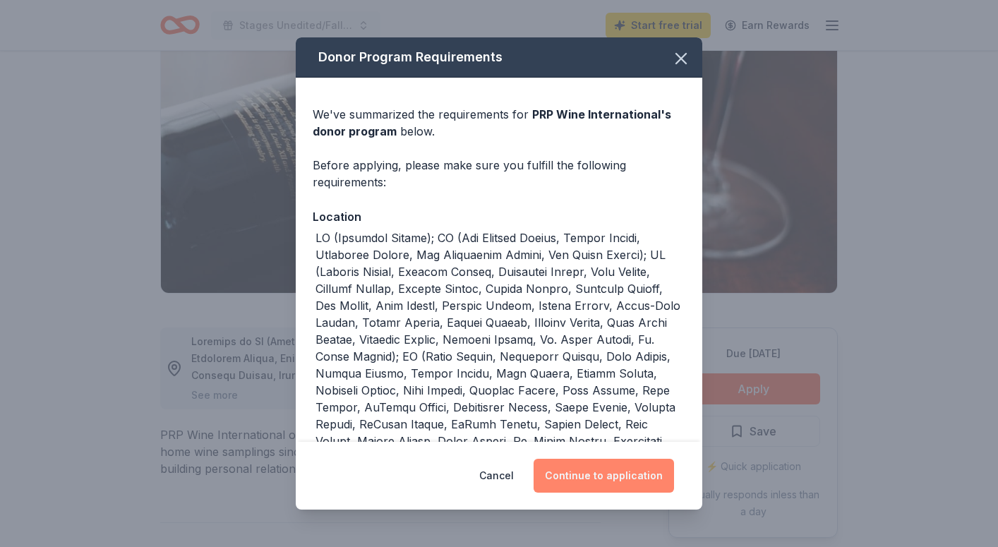
click at [573, 477] on button "Continue to application" at bounding box center [604, 476] width 141 height 34
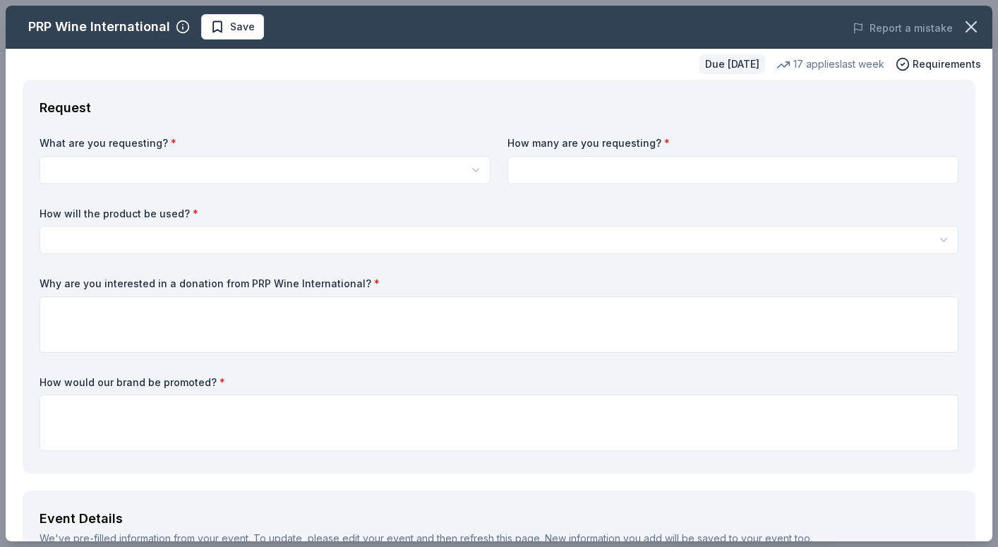
scroll to position [0, 0]
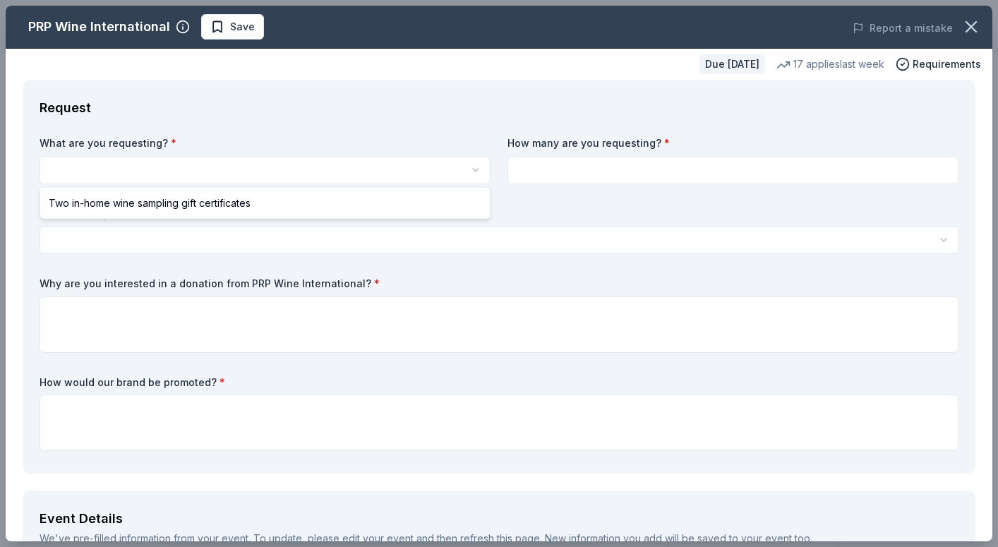
click at [251, 164] on html "Stages Unedited/Fall Fundraiser Start free trial Earn Rewards Due in 39 days Sh…" at bounding box center [499, 273] width 998 height 547
click at [260, 156] on html "Stages Unedited/Fall Fundraiser Start free trial Earn Rewards Due in 39 days Sh…" at bounding box center [499, 273] width 998 height 547
select select "Two in-home wine sampling gift certificates"
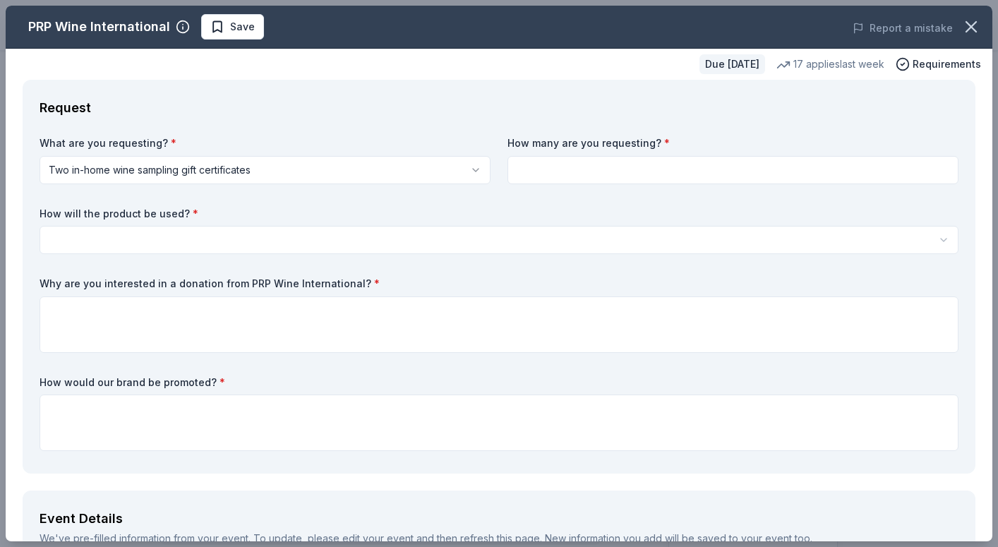
click at [555, 165] on input at bounding box center [733, 170] width 451 height 28
type input "1"
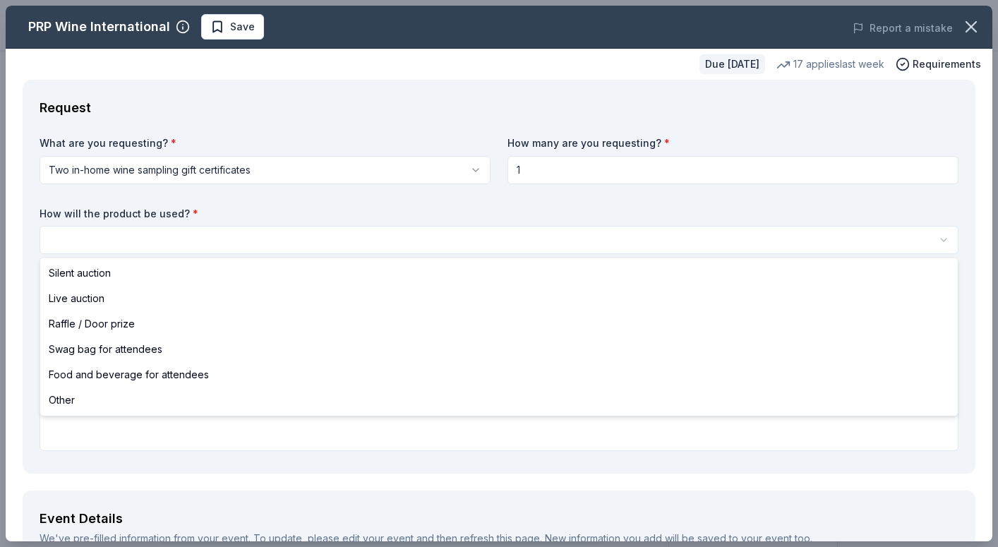
click at [317, 233] on html "Stages Unedited/Fall Fundraiser Start free trial Earn Rewards Due in 39 days Sh…" at bounding box center [499, 273] width 998 height 547
select select "raffleDoorPrize"
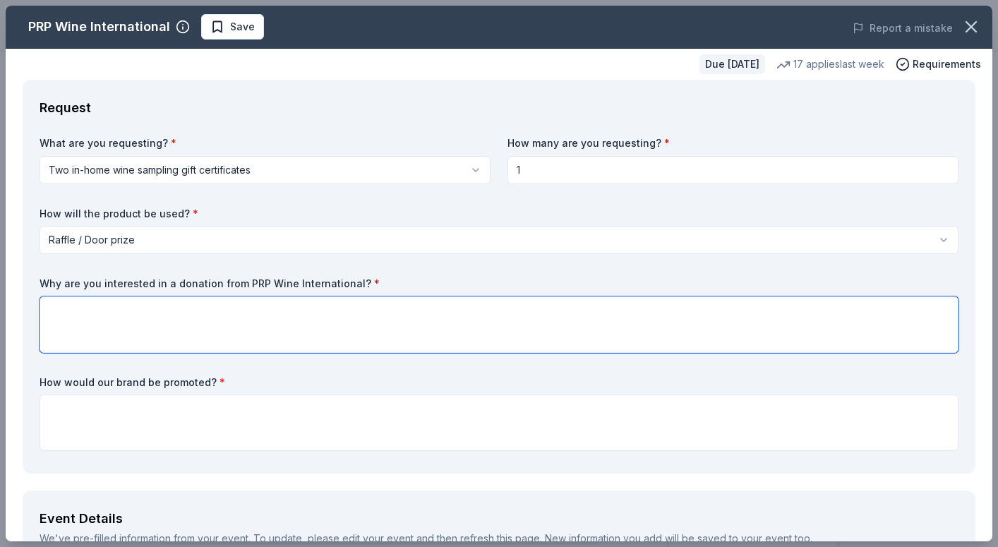
click at [210, 322] on textarea at bounding box center [499, 325] width 919 height 56
paste textarea "We are excited about the opportunity to feature PRP Wine International’s in-hom…"
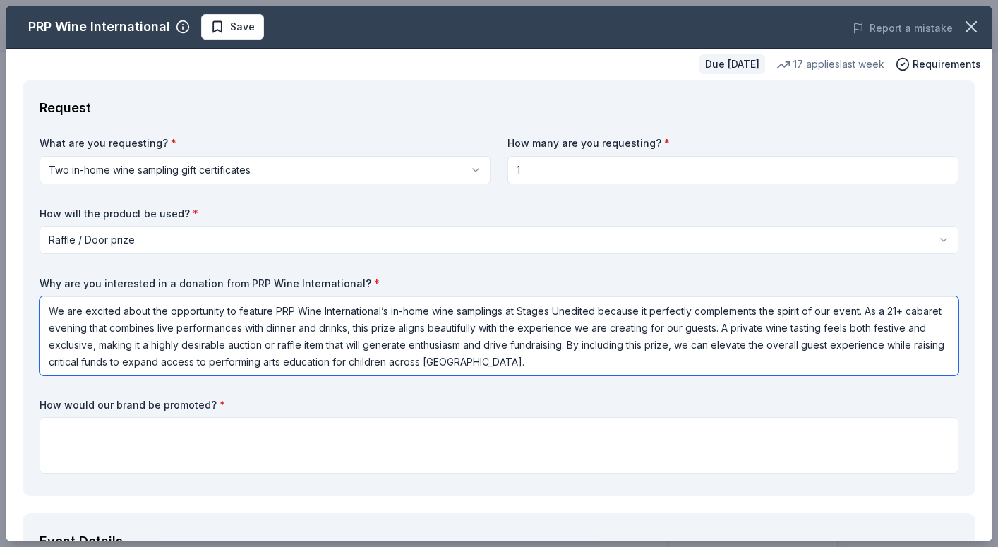
type textarea "We are excited about the opportunity to feature PRP Wine International’s in-hom…"
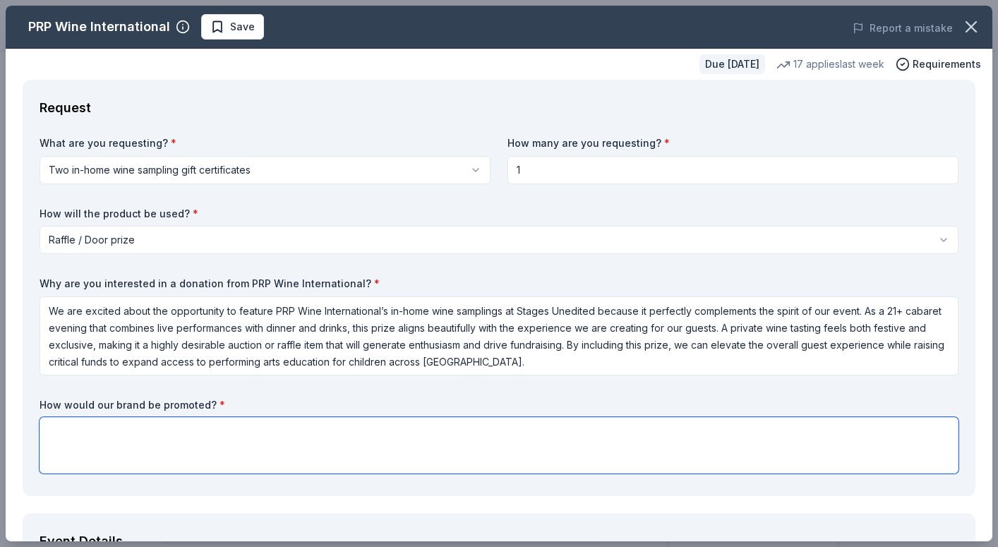
click at [149, 455] on textarea at bounding box center [499, 445] width 919 height 56
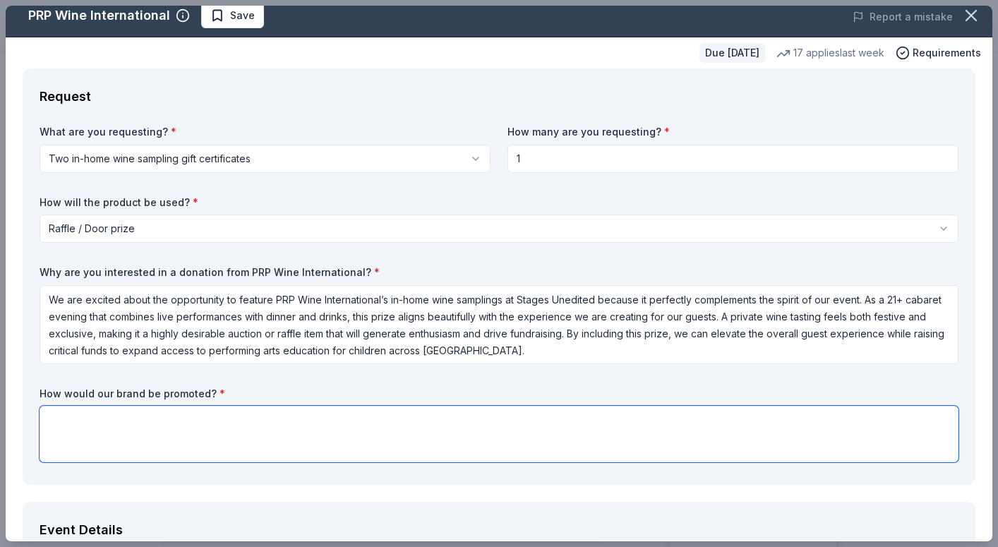
paste textarea "PRP Wine International’s brand will be promoted through multiple channels as pa…"
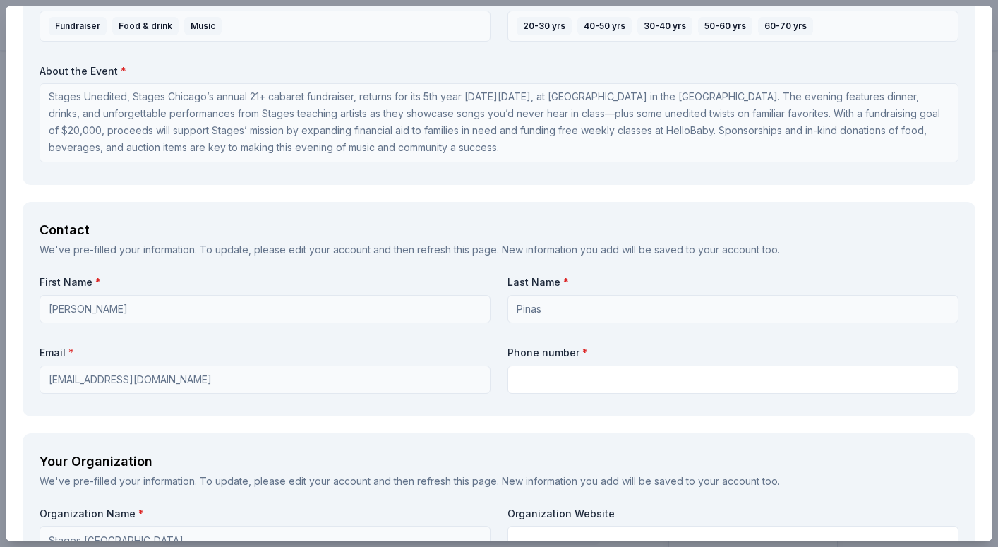
scroll to position [867, 0]
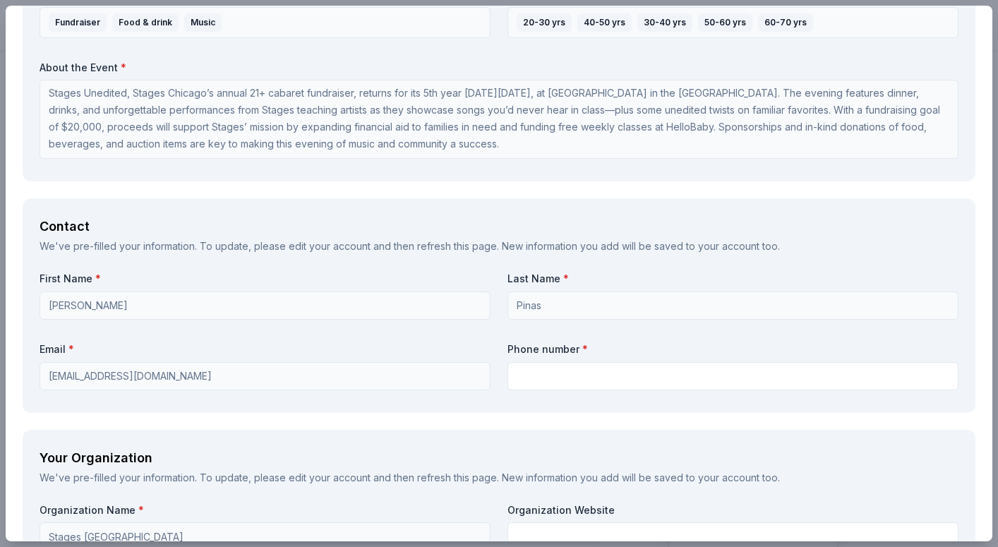
type textarea "PRP Wine International’s brand will be promoted through multiple channels as pa…"
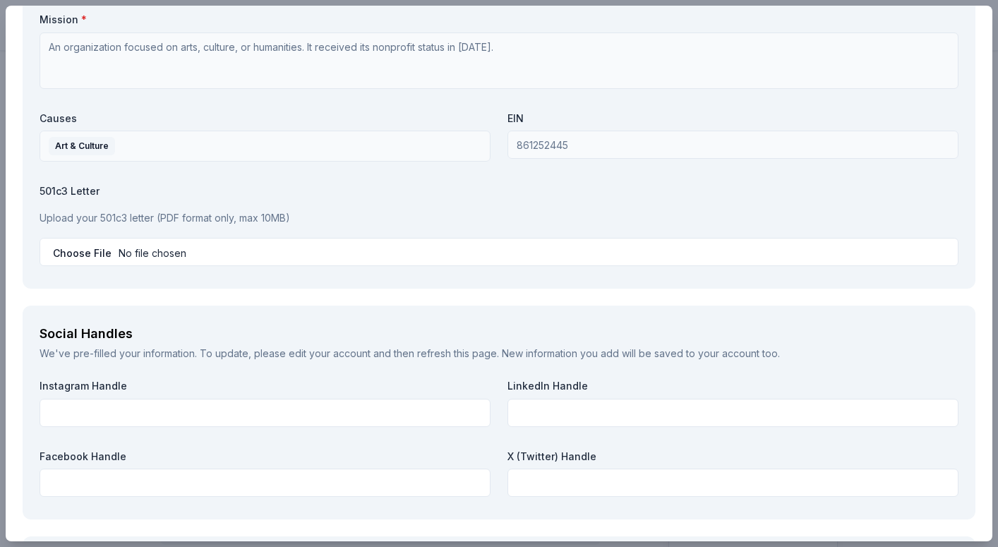
scroll to position [1447, 0]
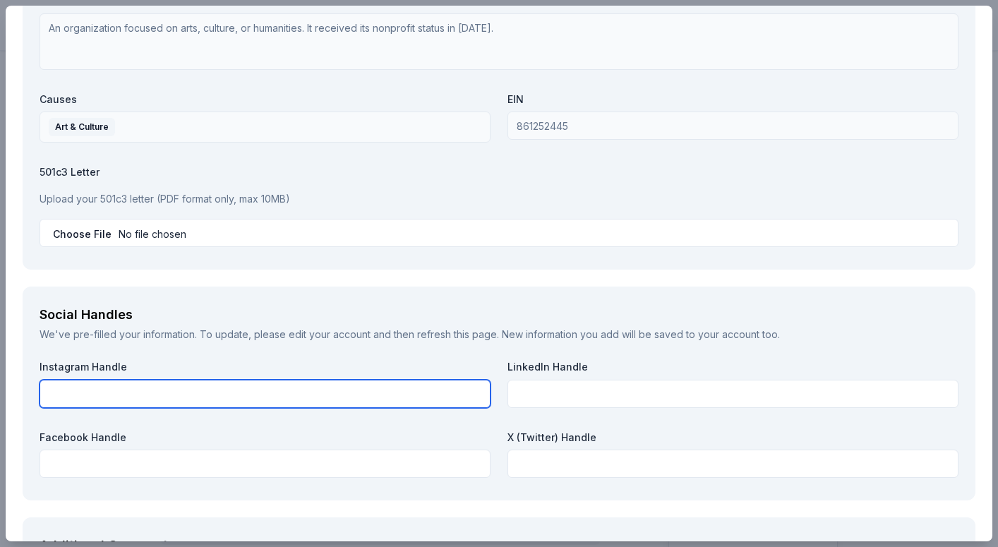
click at [109, 398] on input "text" at bounding box center [265, 394] width 451 height 28
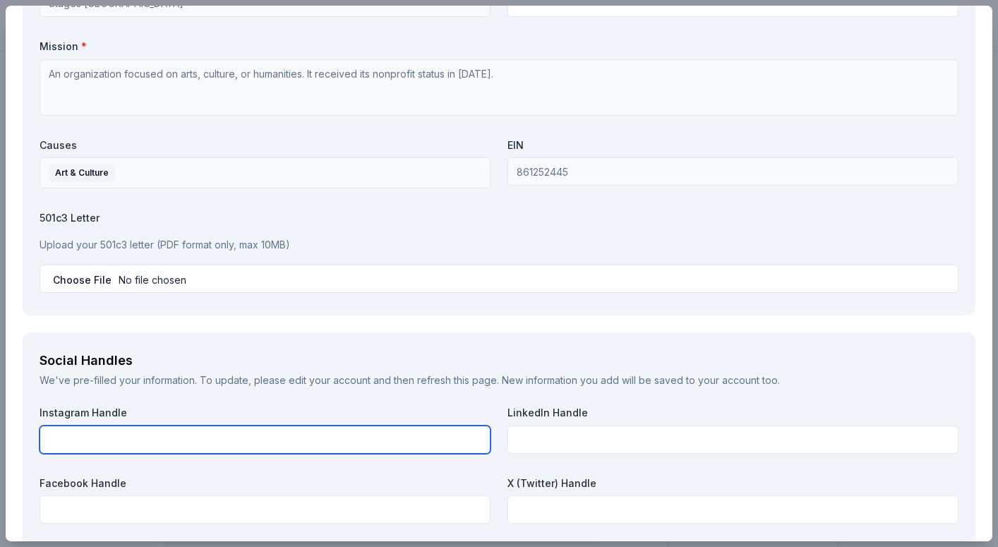
scroll to position [1397, 0]
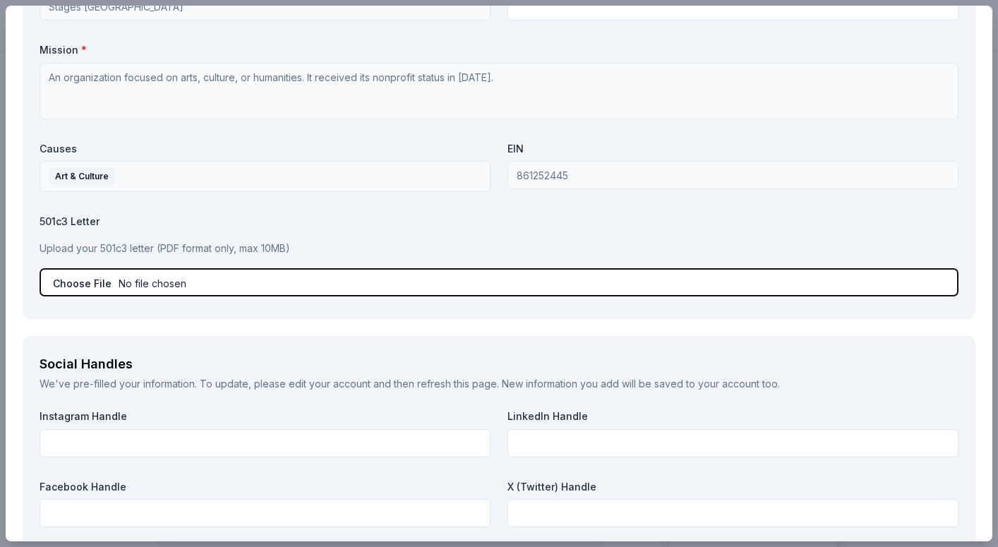
click at [143, 282] on input "file" at bounding box center [499, 282] width 919 height 28
click at [201, 278] on input "file" at bounding box center [499, 282] width 919 height 28
type input "C:\fakepath\Stages Chicago - 501(c)(3) Exemption Letter (5).pdf"
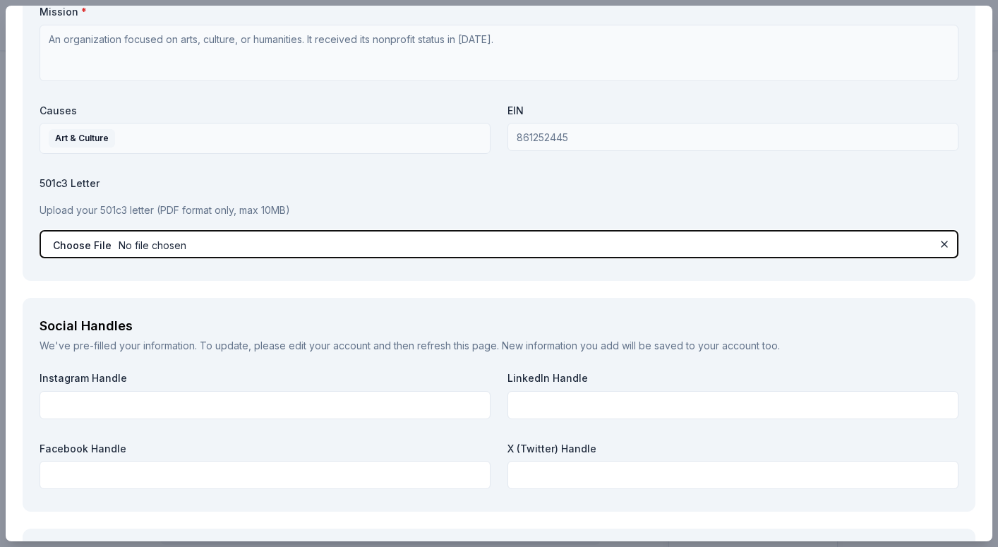
scroll to position [1436, 0]
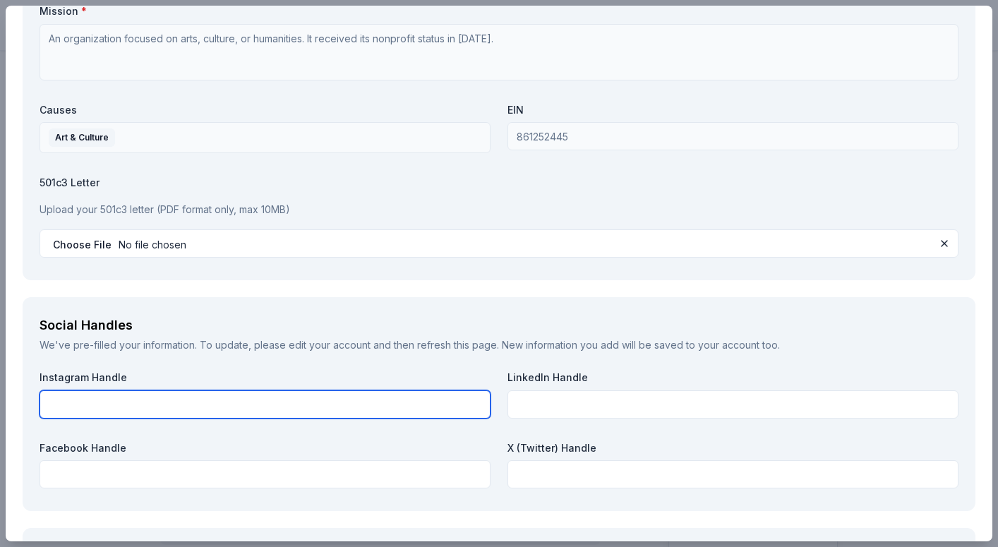
click at [253, 395] on input "text" at bounding box center [265, 404] width 451 height 28
paste input "https://www.instagram.com/stageschi?igsh=MXhmcXltZWhqaG9tNQ=="
type input "https://www.instagram.com/stageschi?igsh=MXhmcXltZWhqaG9tNQ=="
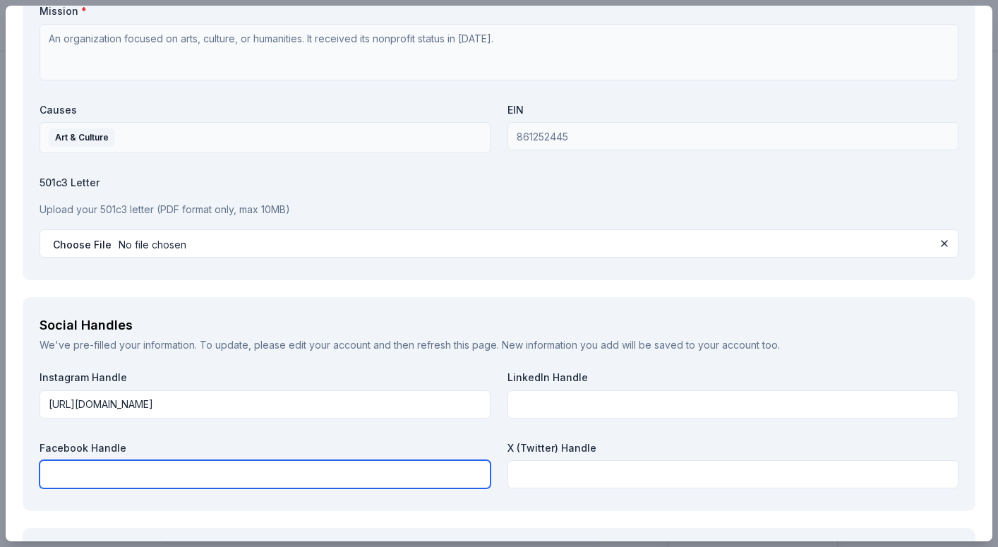
click at [225, 481] on input "text" at bounding box center [265, 474] width 451 height 28
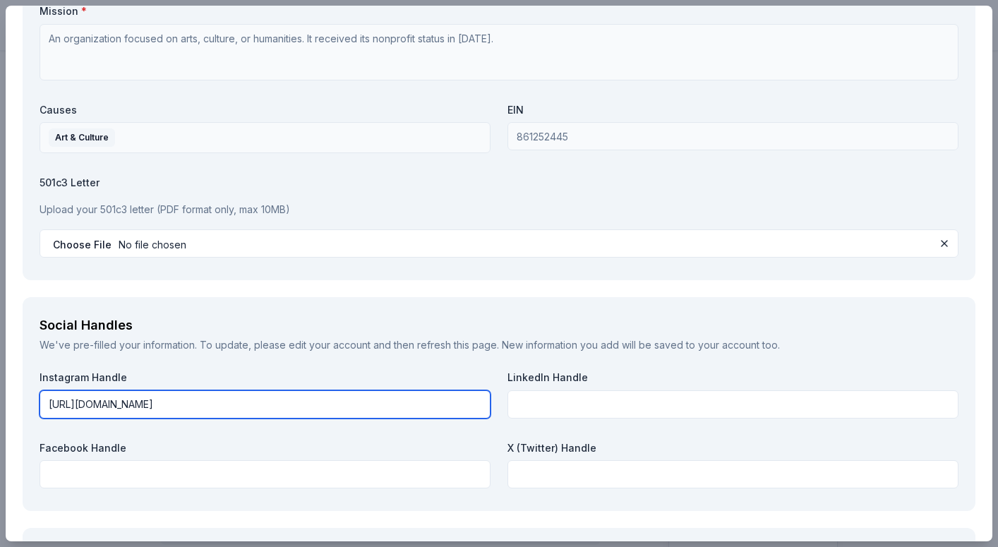
drag, startPoint x: 414, startPoint y: 411, endPoint x: 0, endPoint y: 398, distance: 414.0
click at [0, 398] on div "PRP Wine International Save Report a mistake Due in 39 days 17 applies last wee…" at bounding box center [499, 273] width 998 height 547
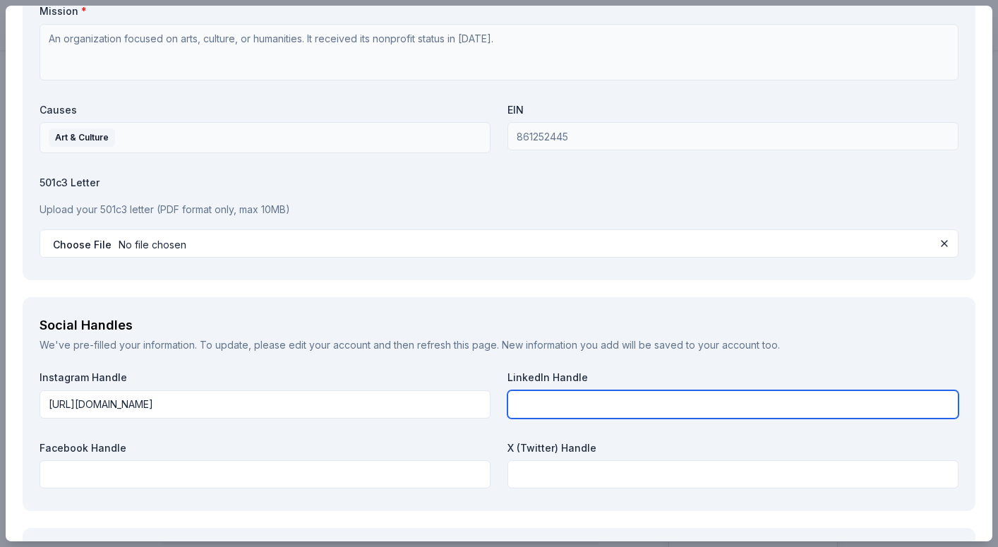
click at [565, 405] on input "text" at bounding box center [733, 404] width 451 height 28
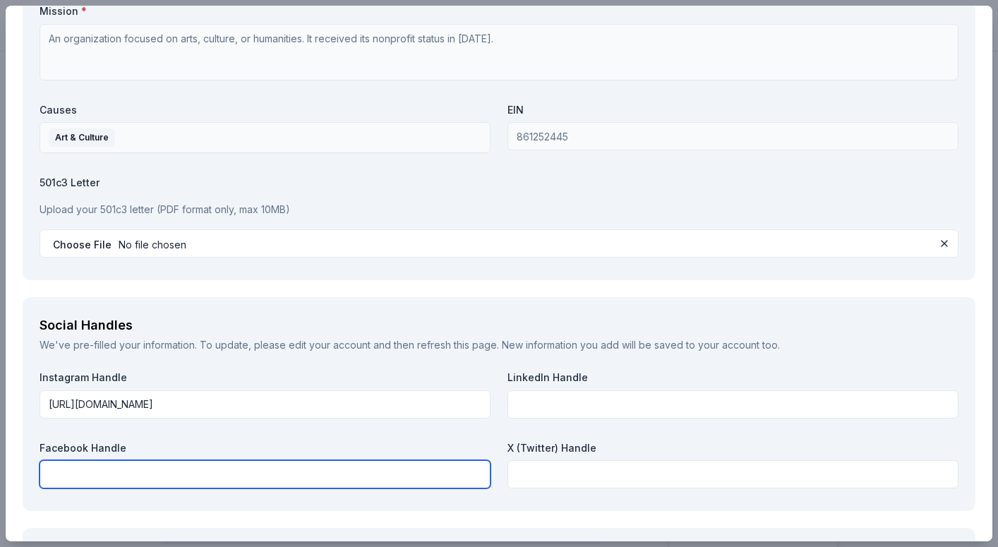
click at [283, 461] on input "text" at bounding box center [265, 474] width 451 height 28
paste input "https://www.facebook.com/stageschicago"
type input "https://www.facebook.com/stageschicago"
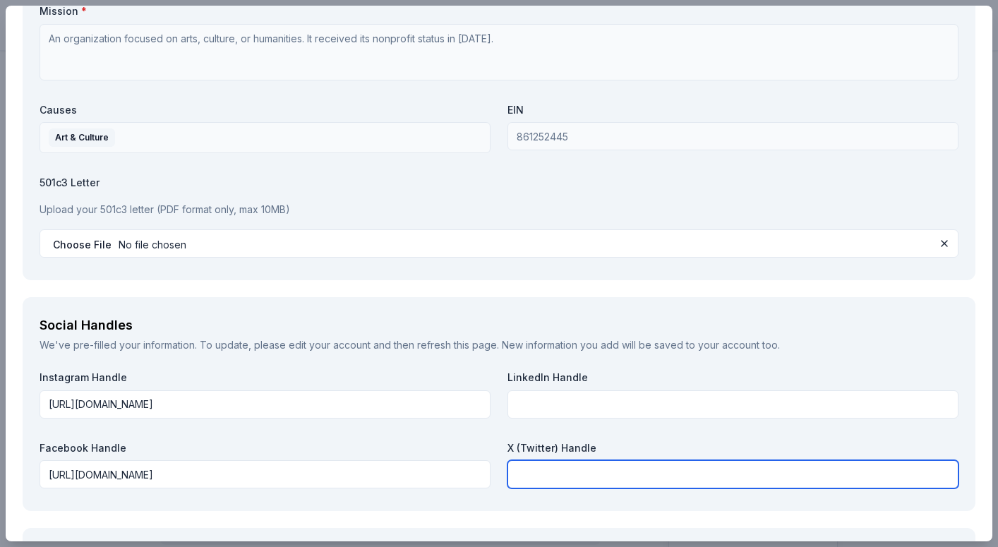
click at [652, 482] on input "text" at bounding box center [733, 474] width 451 height 28
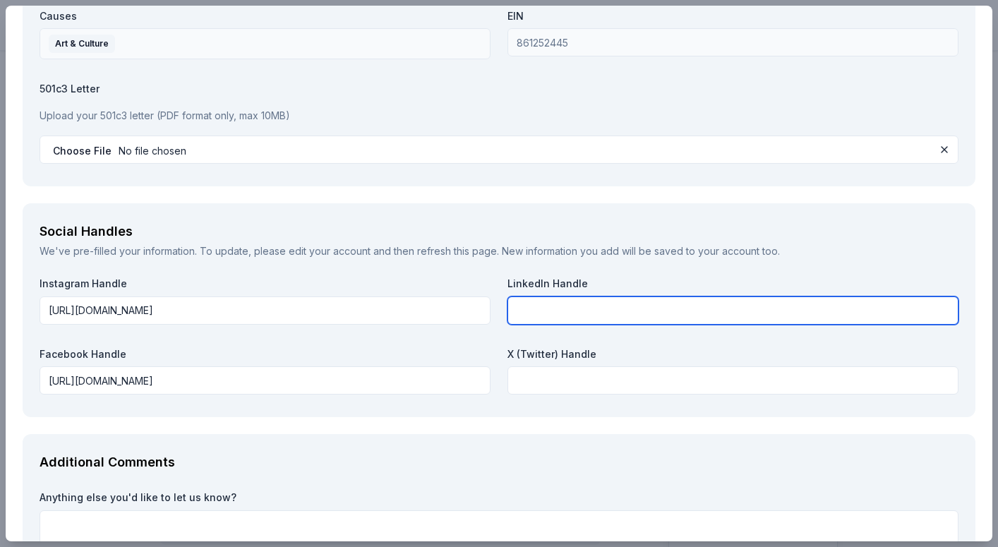
click at [586, 304] on input "text" at bounding box center [733, 311] width 451 height 28
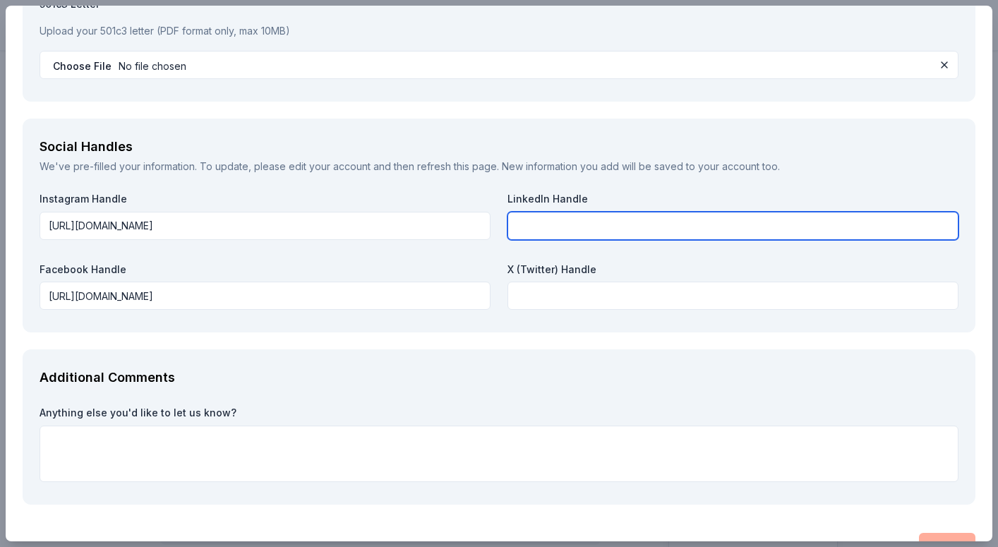
scroll to position [1636, 0]
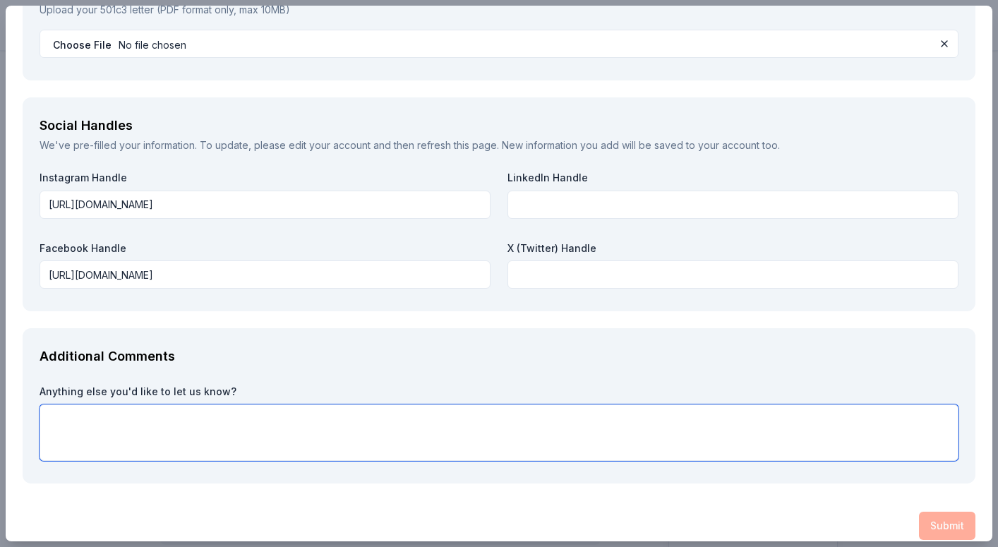
click at [304, 438] on textarea at bounding box center [499, 433] width 919 height 56
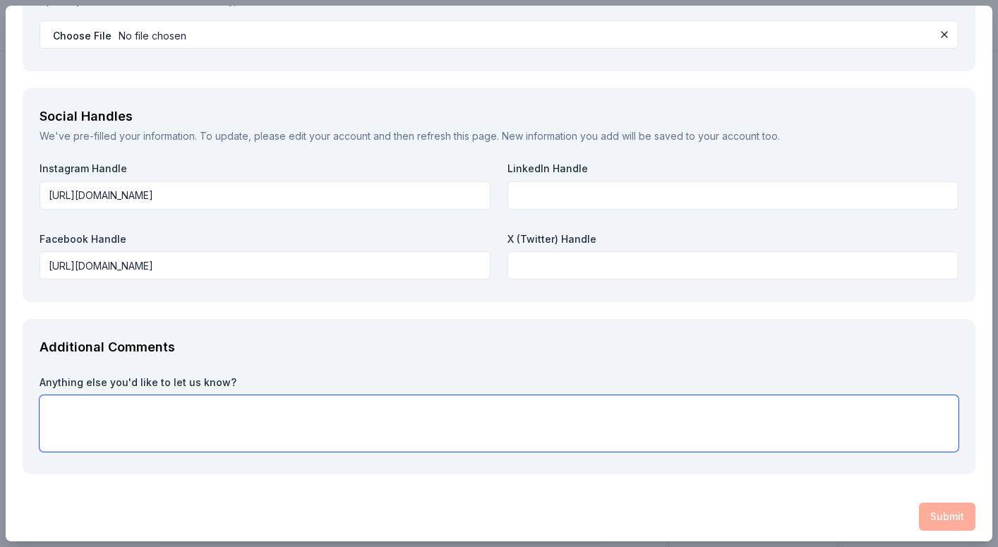
scroll to position [1638, 0]
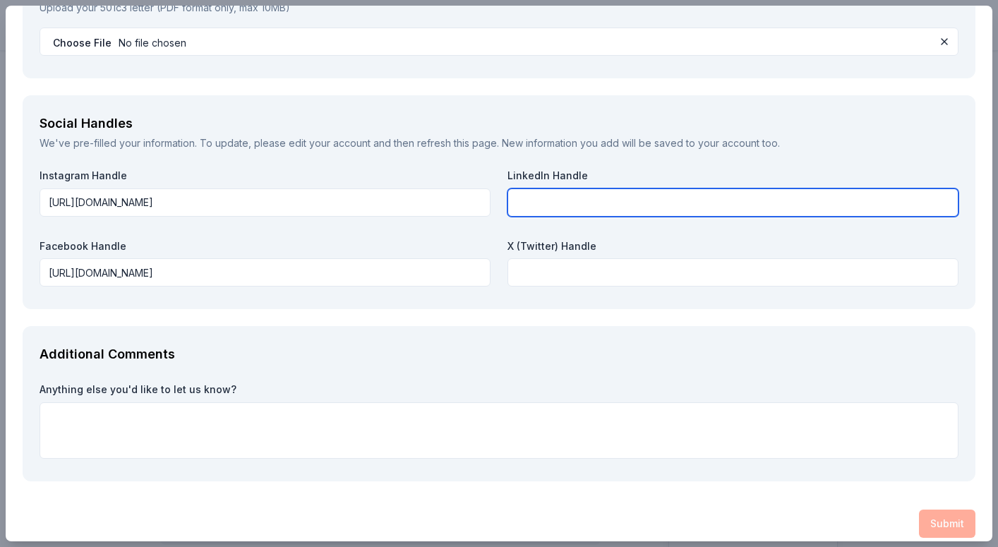
click at [671, 201] on input "text" at bounding box center [733, 203] width 451 height 28
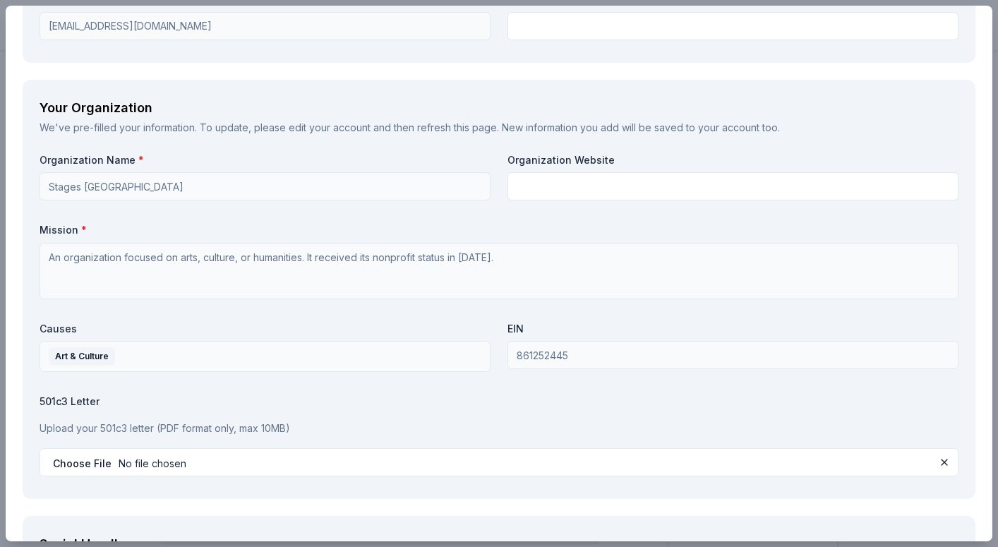
scroll to position [1202, 0]
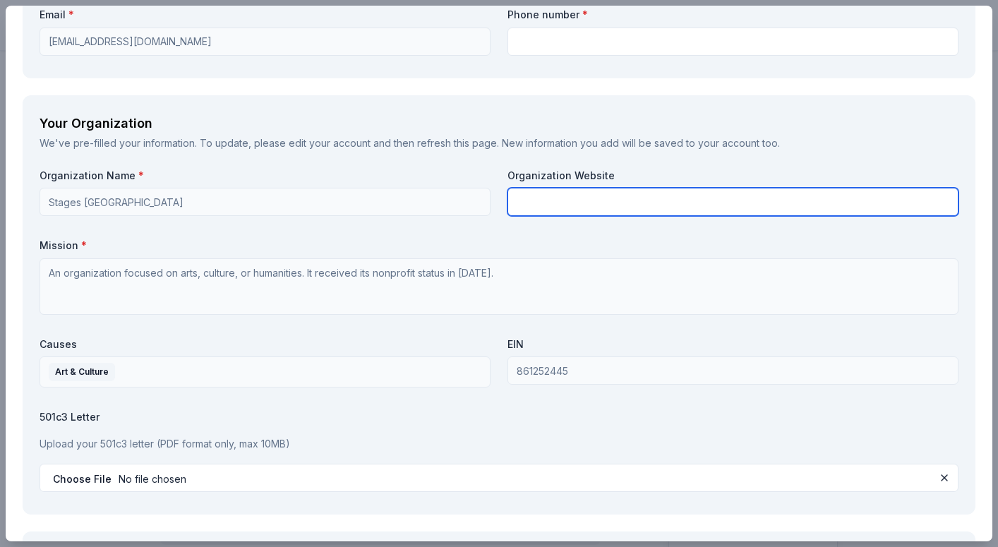
click at [657, 201] on input "text" at bounding box center [733, 202] width 451 height 28
